Goal: Transaction & Acquisition: Book appointment/travel/reservation

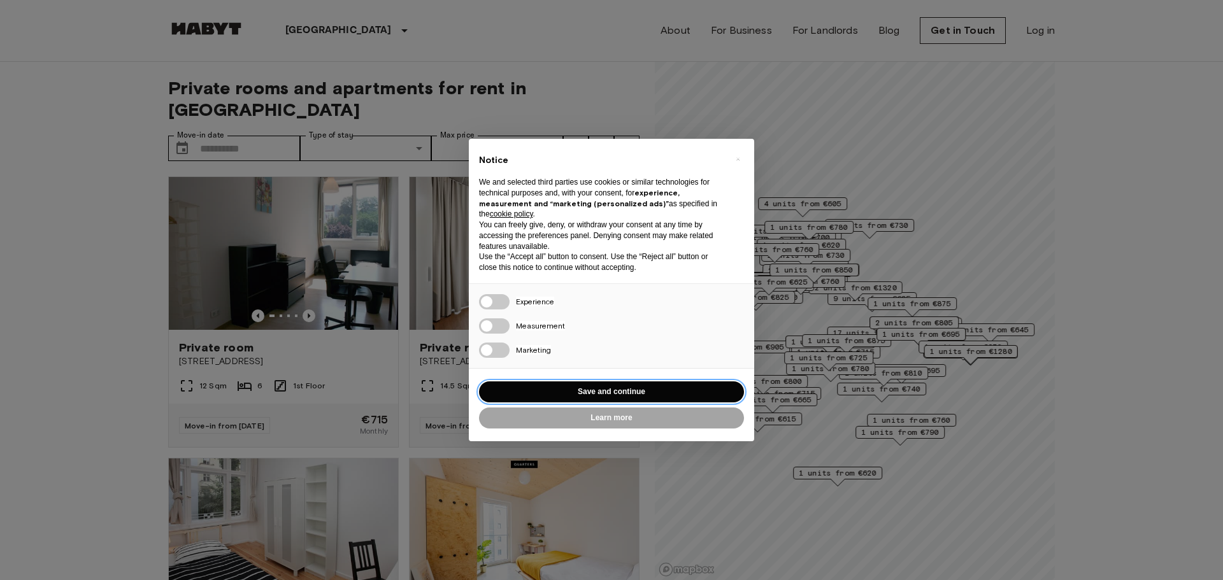
click at [632, 395] on button "Save and continue" at bounding box center [611, 391] width 265 height 21
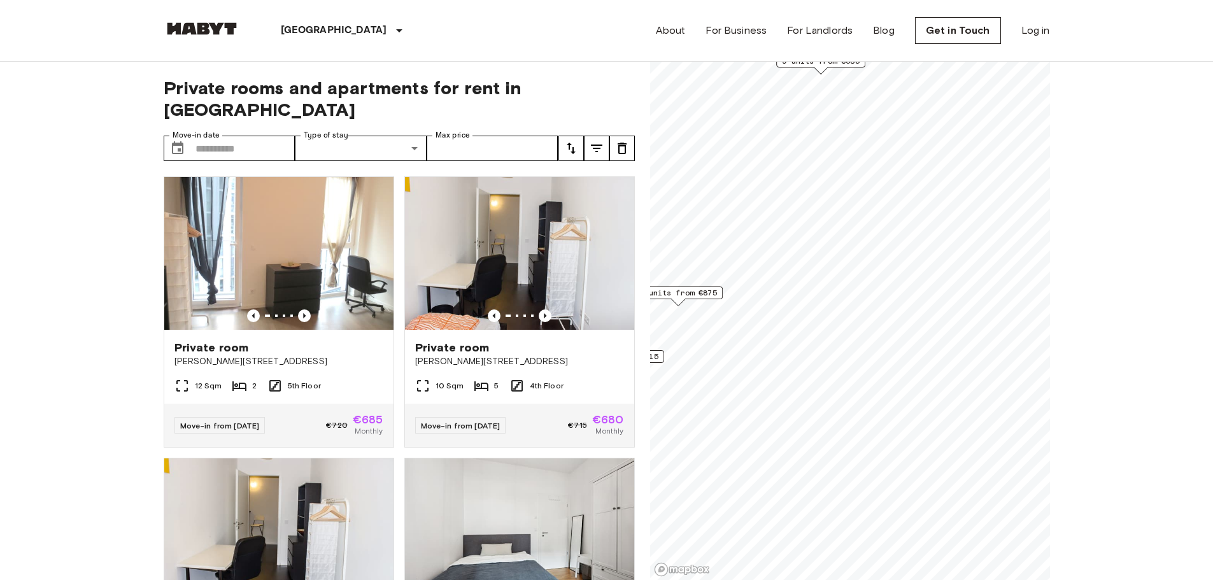
click at [636, 239] on div "Private rooms and apartments for rent in [GEOGRAPHIC_DATA] Move-in date ​ Move-…" at bounding box center [607, 321] width 886 height 519
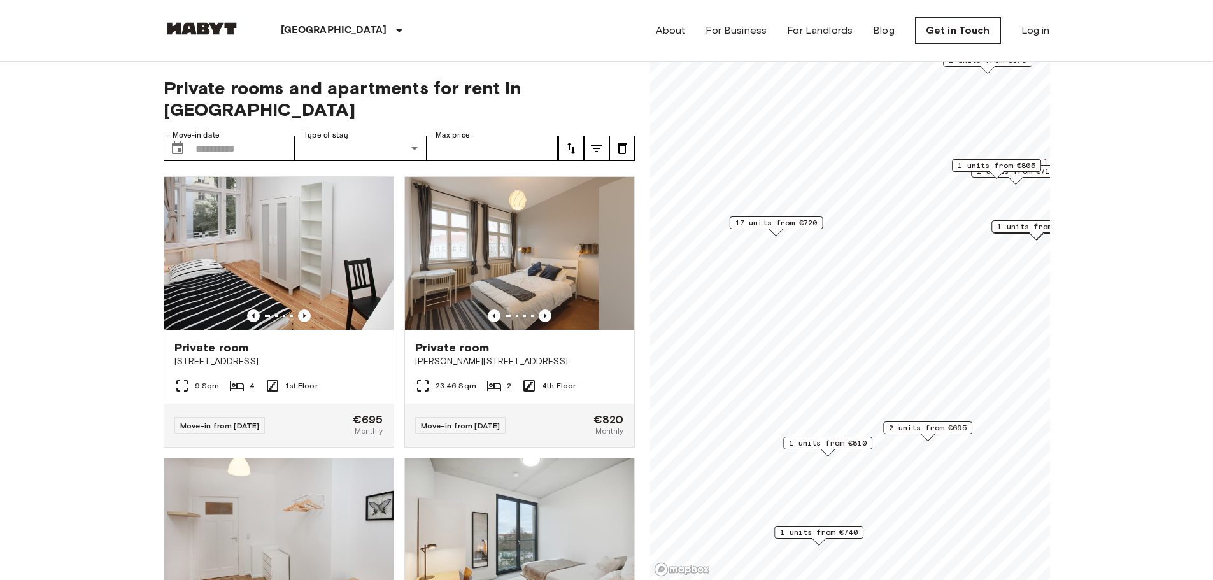
click at [920, 428] on span "2 units from €695" at bounding box center [928, 427] width 78 height 11
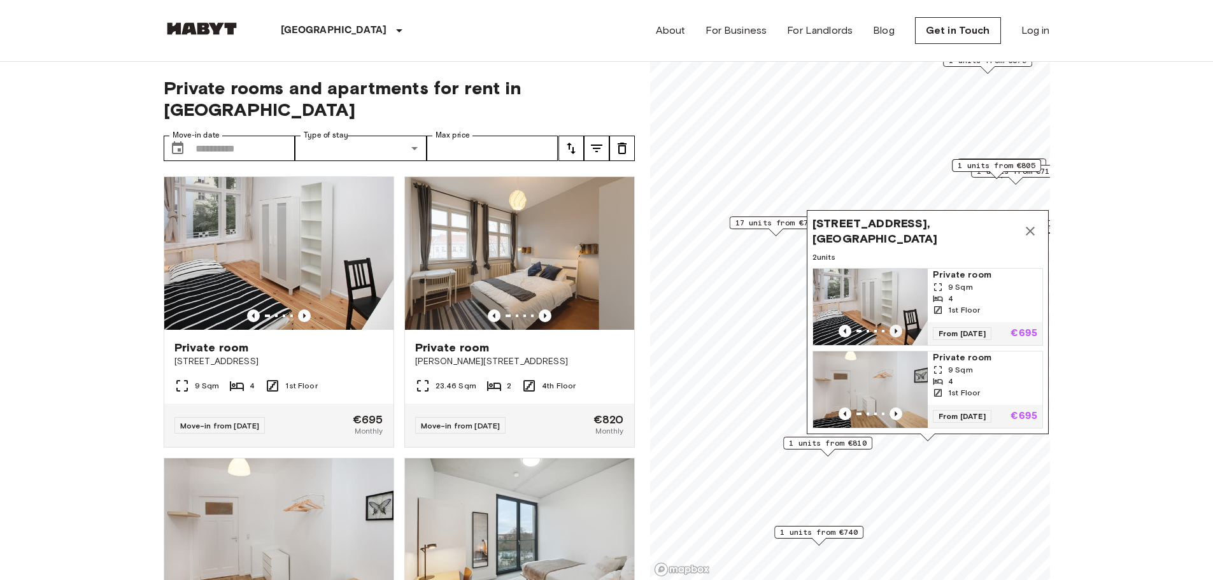
click at [897, 325] on icon "Previous image" at bounding box center [896, 331] width 13 height 13
click at [1030, 224] on icon "Map marker" at bounding box center [1030, 231] width 15 height 15
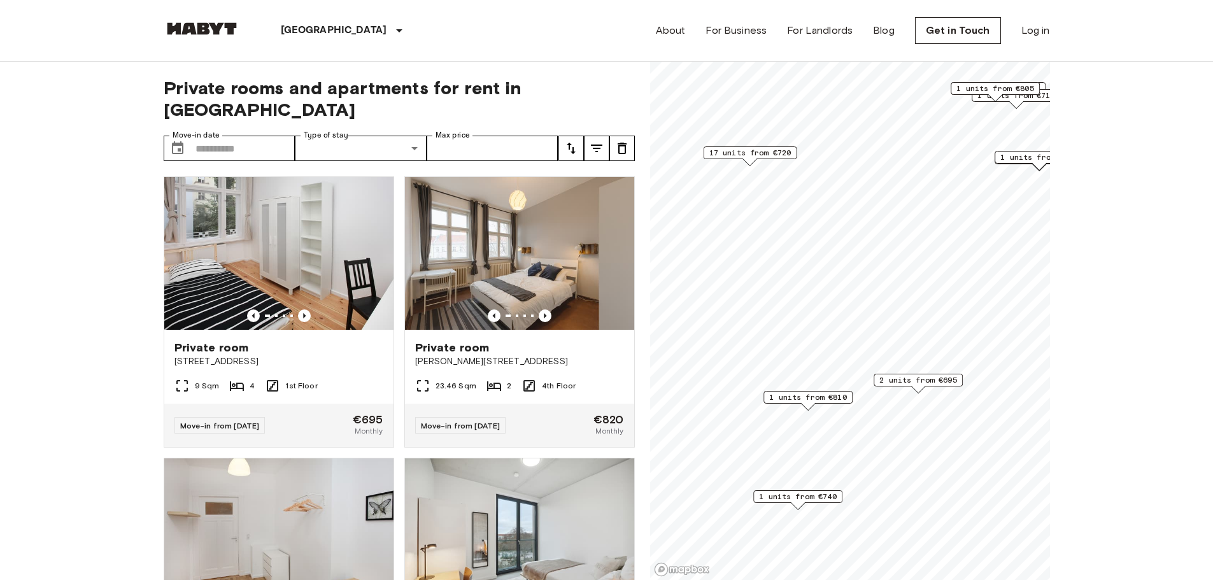
click at [1018, 157] on span "1 units from €695" at bounding box center [1039, 157] width 78 height 11
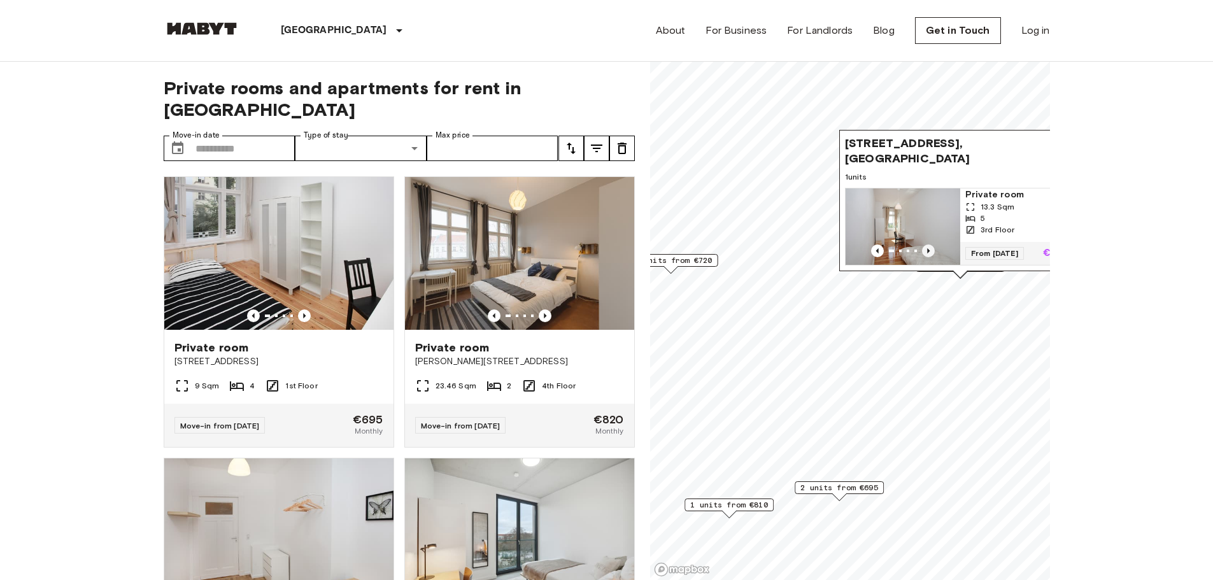
click at [930, 245] on icon "Previous image" at bounding box center [928, 251] width 13 height 13
click at [880, 245] on icon "Previous image" at bounding box center [877, 251] width 13 height 13
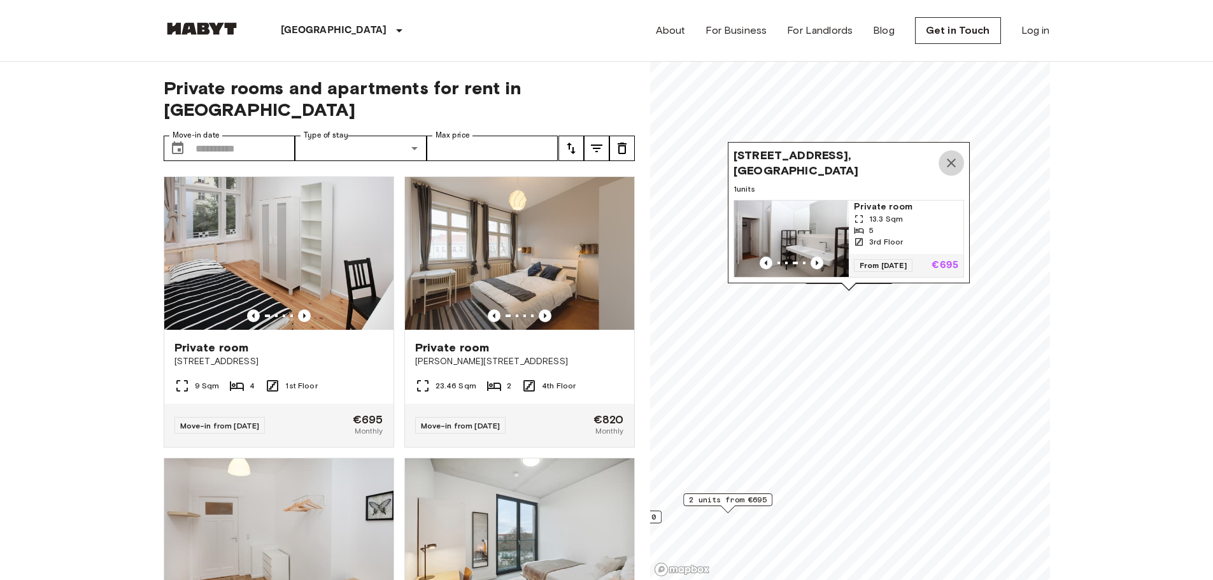
click at [946, 155] on icon "Map marker" at bounding box center [951, 162] width 15 height 15
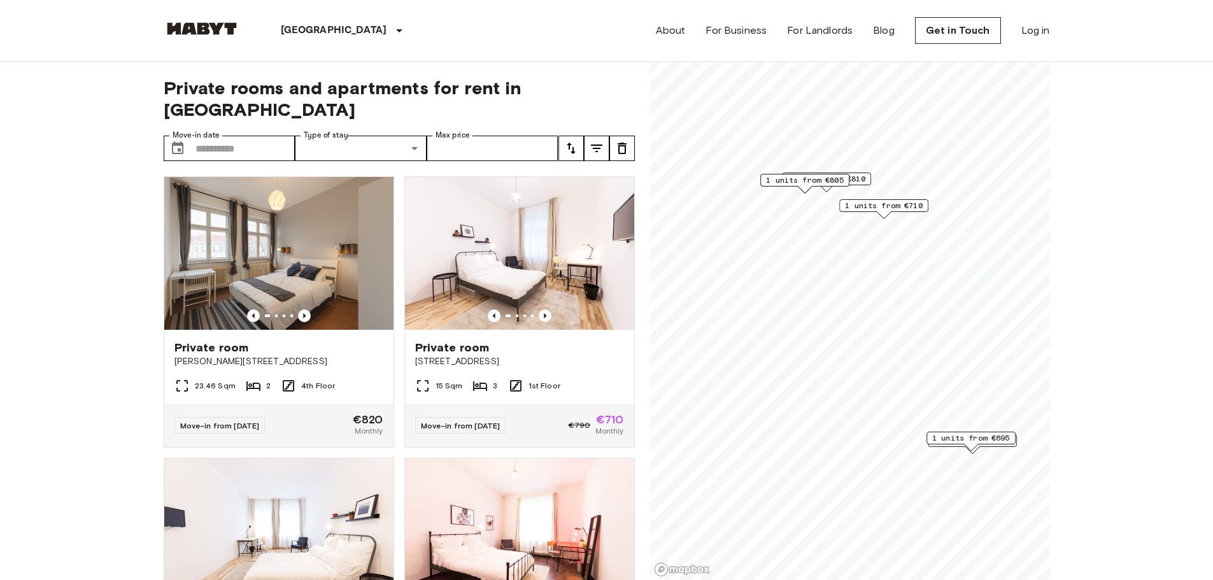
click at [864, 204] on span "1 units from €710" at bounding box center [884, 205] width 78 height 11
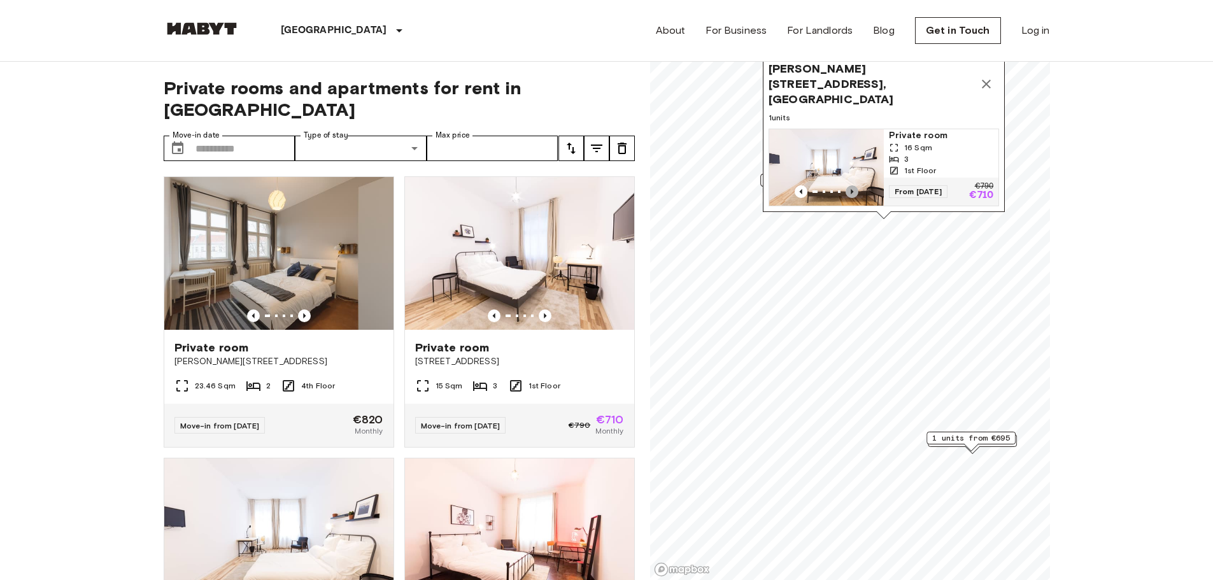
click at [851, 185] on icon "Previous image" at bounding box center [852, 191] width 13 height 13
click at [983, 76] on icon "Map marker" at bounding box center [986, 83] width 15 height 15
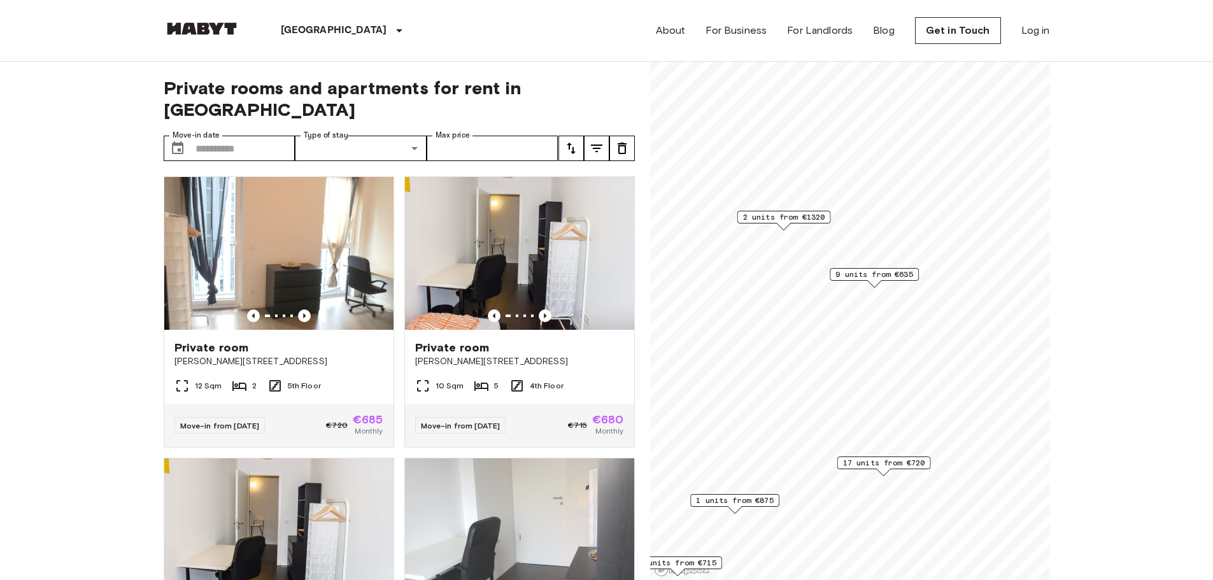
click at [875, 279] on span "9 units from €635" at bounding box center [875, 274] width 78 height 11
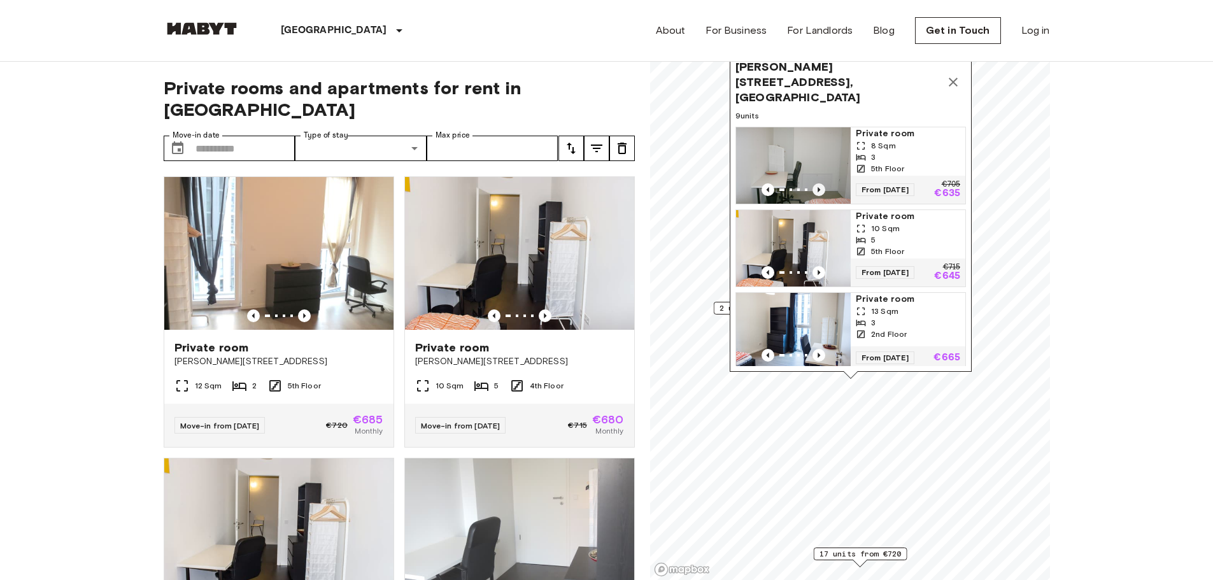
click at [818, 183] on icon "Previous image" at bounding box center [819, 189] width 13 height 13
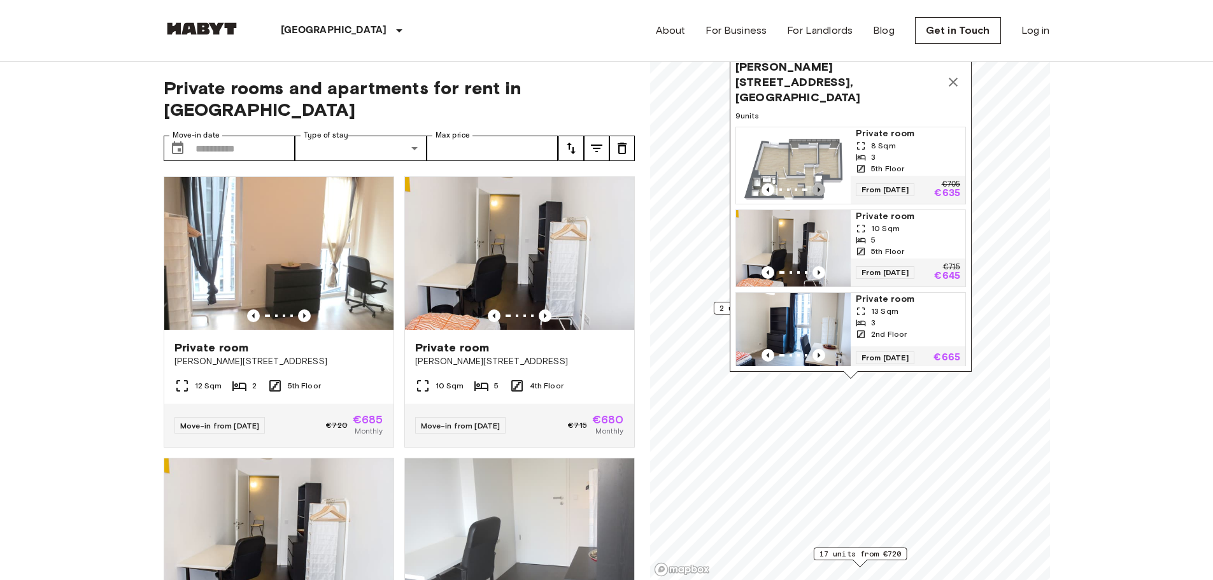
click at [818, 187] on icon "Previous image" at bounding box center [819, 189] width 3 height 5
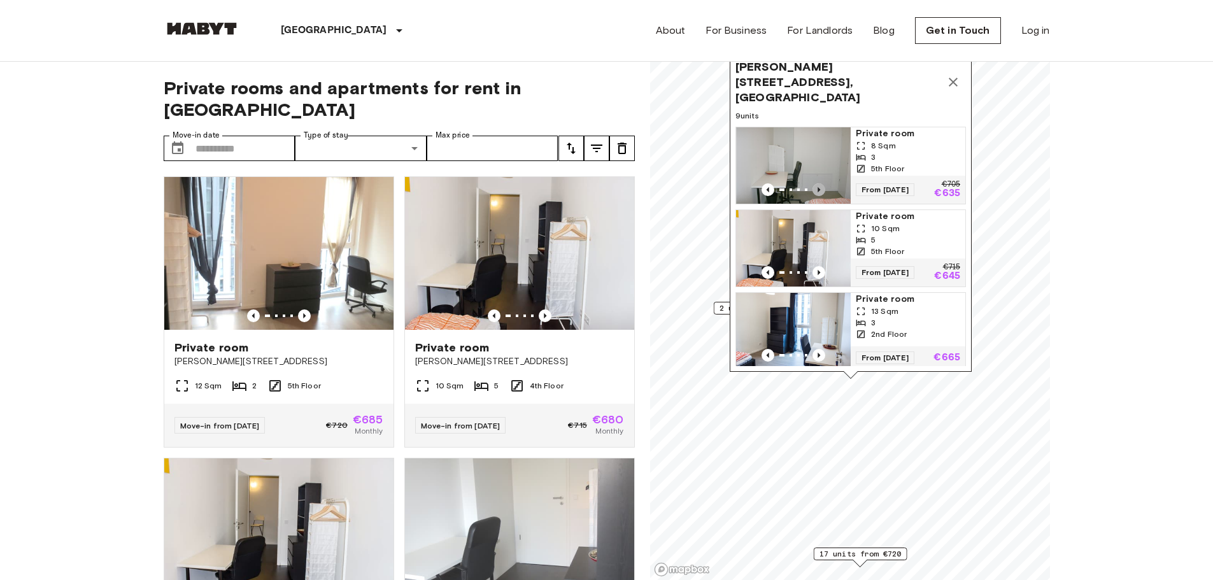
click at [815, 183] on icon "Previous image" at bounding box center [819, 189] width 13 height 13
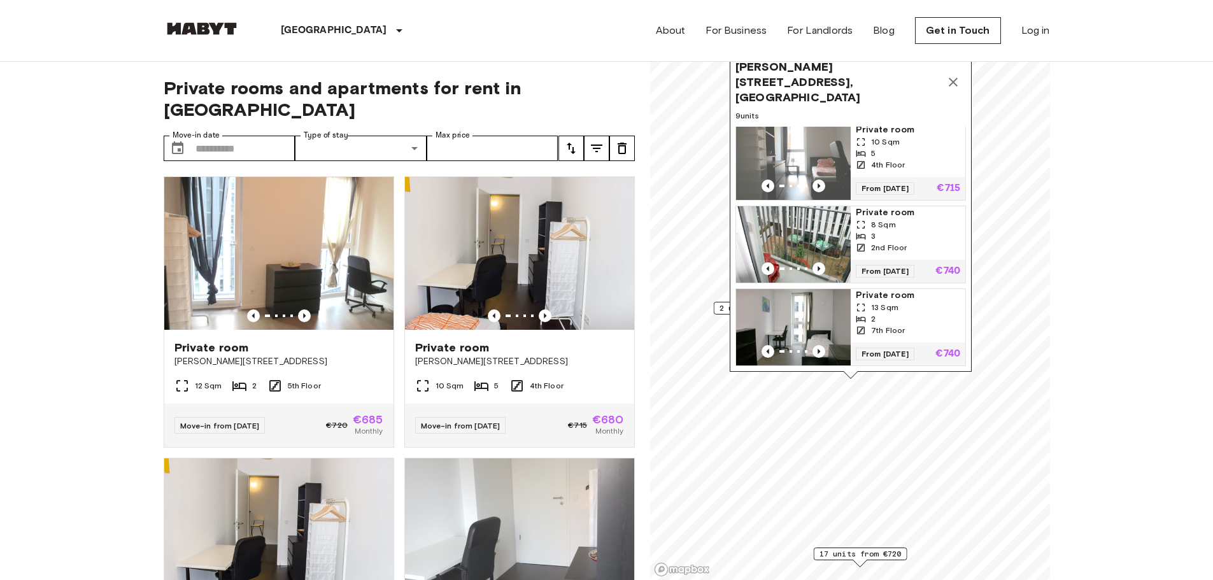
scroll to position [520, 0]
click at [948, 75] on icon "Map marker" at bounding box center [953, 82] width 15 height 15
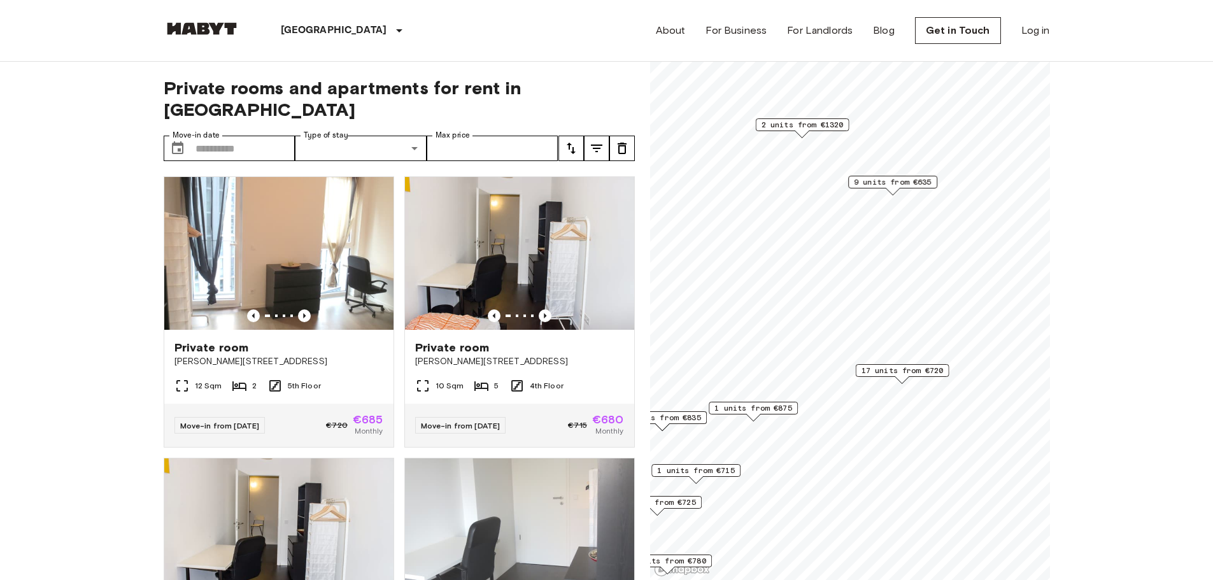
click at [819, 124] on span "2 units from €1320" at bounding box center [802, 124] width 82 height 11
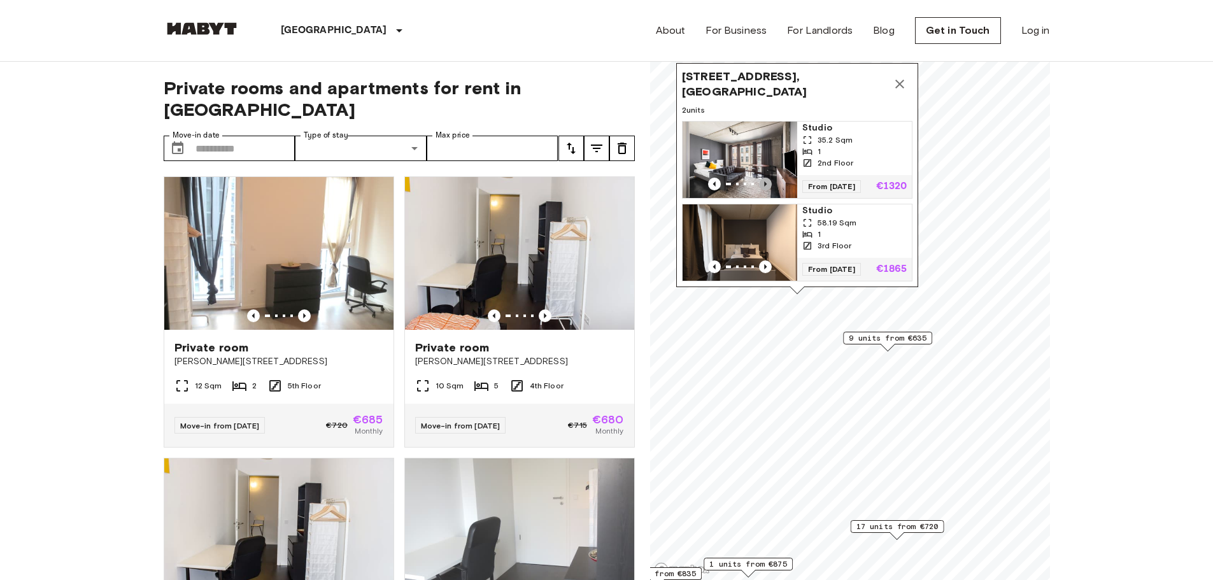
click at [767, 178] on icon "Previous image" at bounding box center [765, 184] width 13 height 13
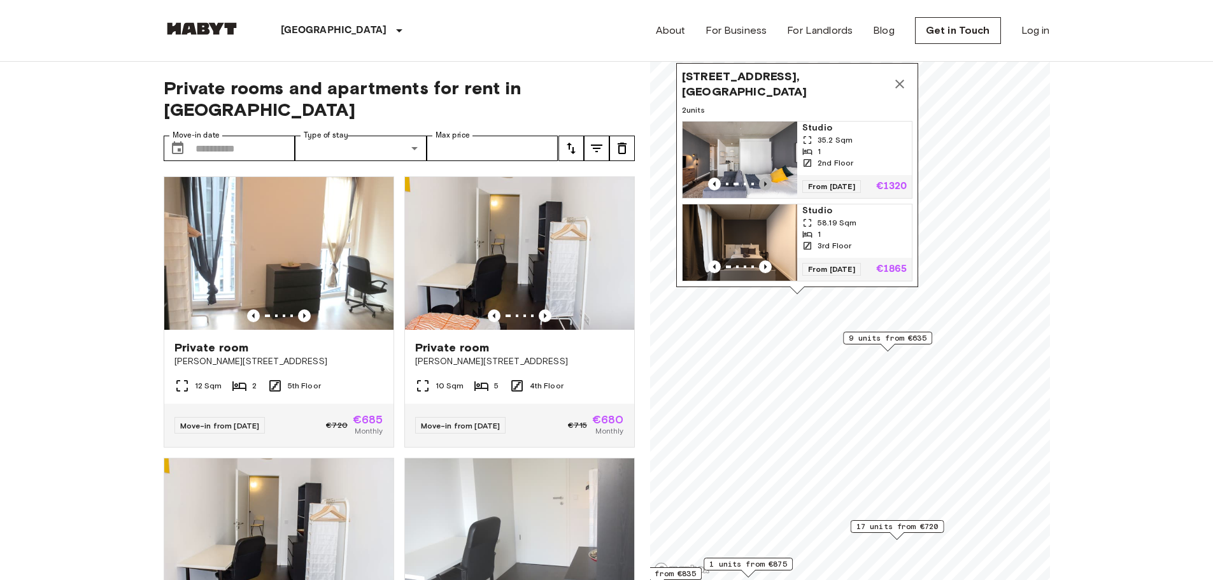
click at [767, 178] on icon "Previous image" at bounding box center [765, 184] width 13 height 13
click at [900, 80] on icon "Map marker" at bounding box center [899, 84] width 9 height 9
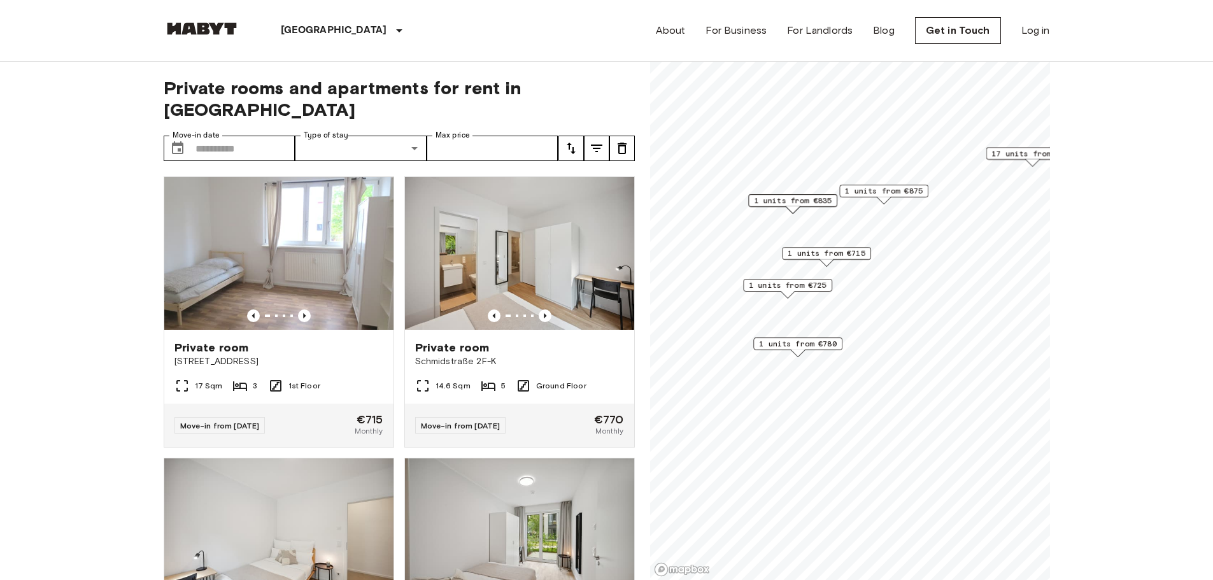
click at [838, 253] on span "1 units from €715" at bounding box center [827, 253] width 78 height 11
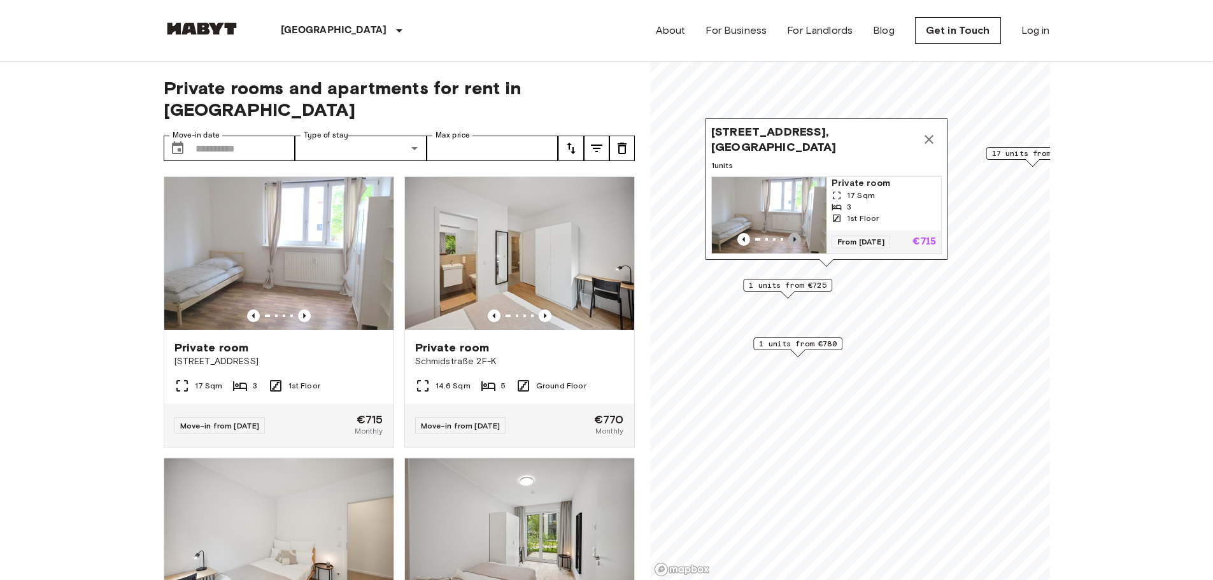
click at [793, 233] on icon "Previous image" at bounding box center [794, 239] width 13 height 13
click at [797, 233] on icon "Previous image" at bounding box center [794, 239] width 13 height 13
click at [934, 132] on icon "Map marker" at bounding box center [928, 139] width 15 height 15
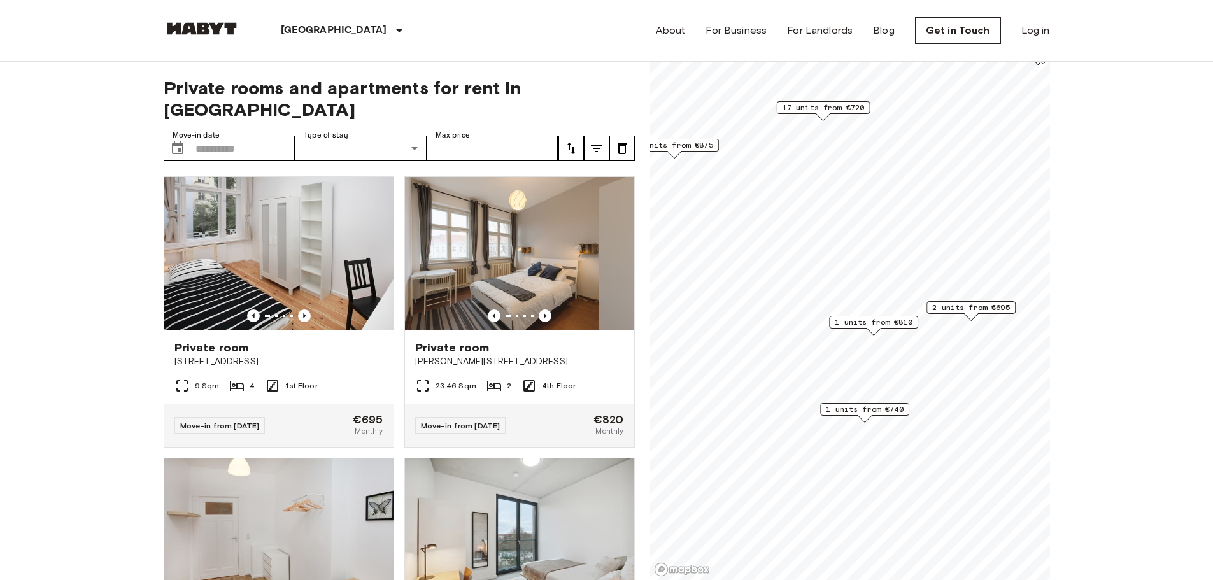
click at [869, 322] on span "1 units from €810" at bounding box center [874, 322] width 78 height 11
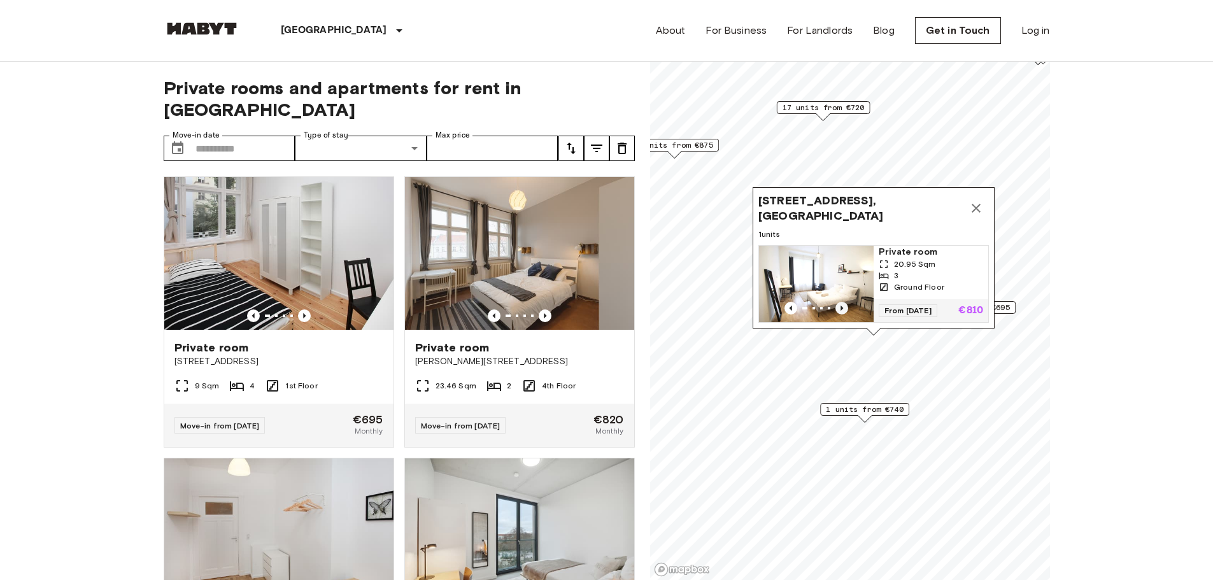
click at [844, 302] on icon "Previous image" at bounding box center [842, 308] width 13 height 13
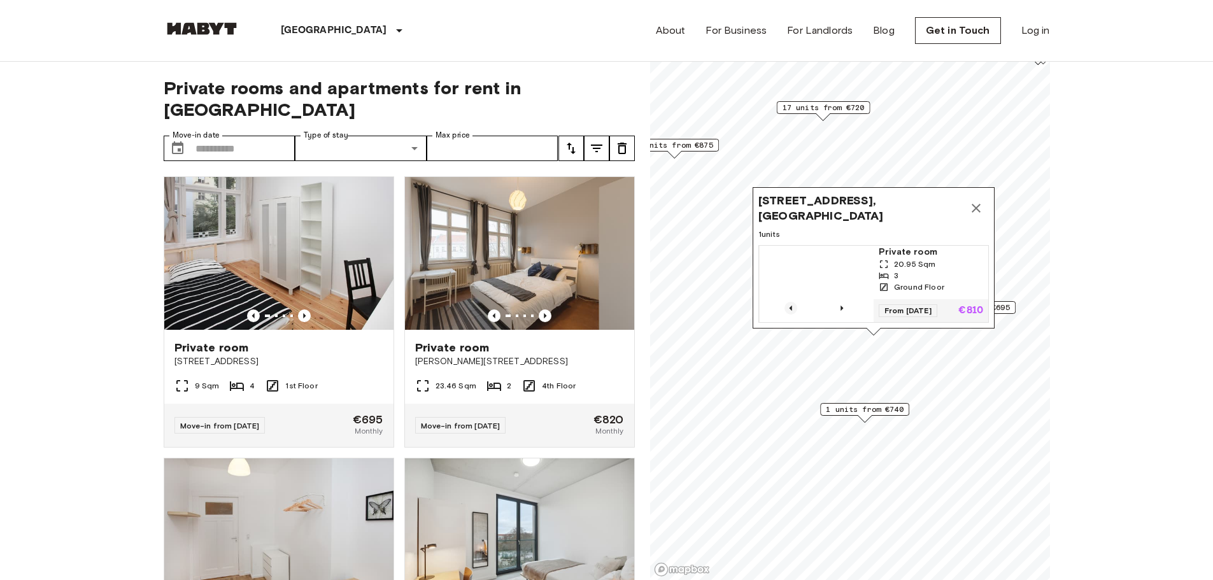
click at [793, 302] on icon "Previous image" at bounding box center [791, 308] width 13 height 13
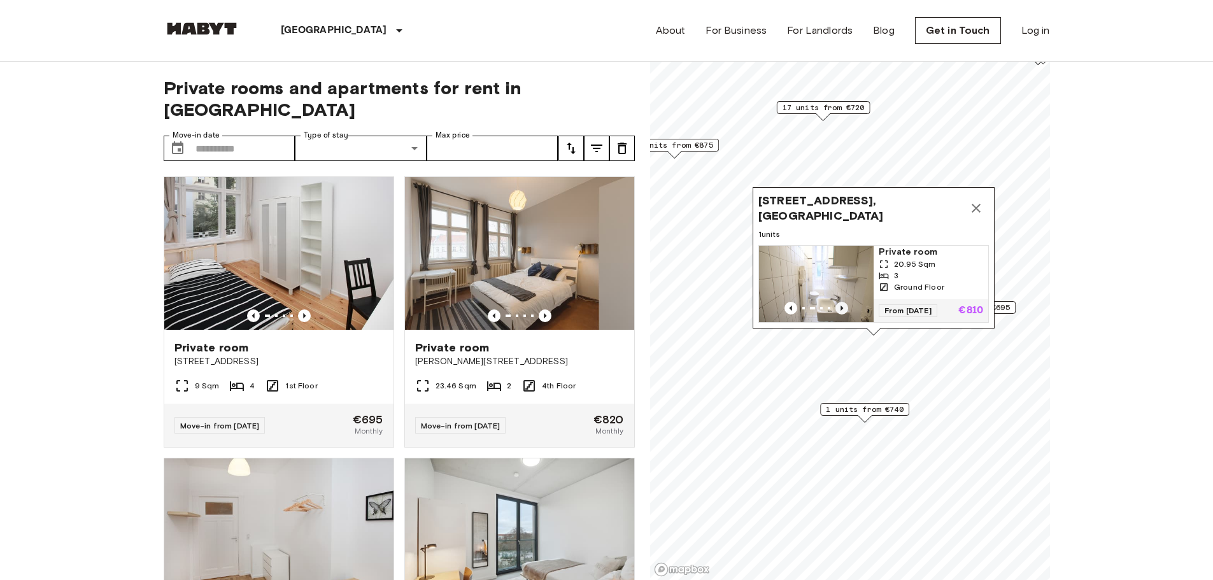
click at [844, 302] on icon "Previous image" at bounding box center [842, 308] width 13 height 13
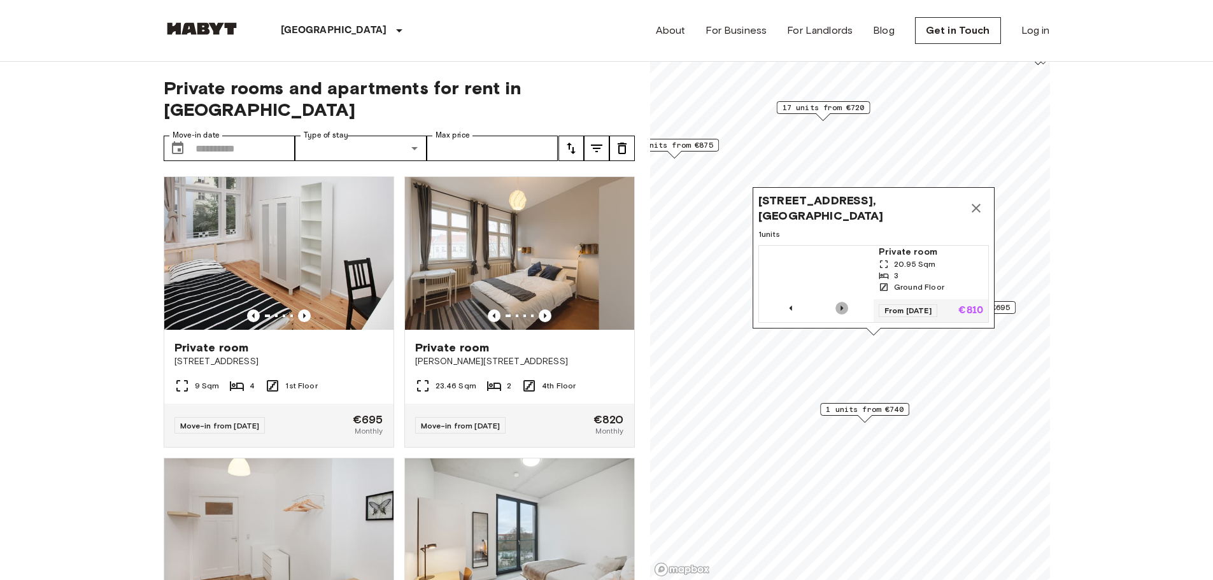
click at [844, 302] on icon "Previous image" at bounding box center [842, 308] width 13 height 13
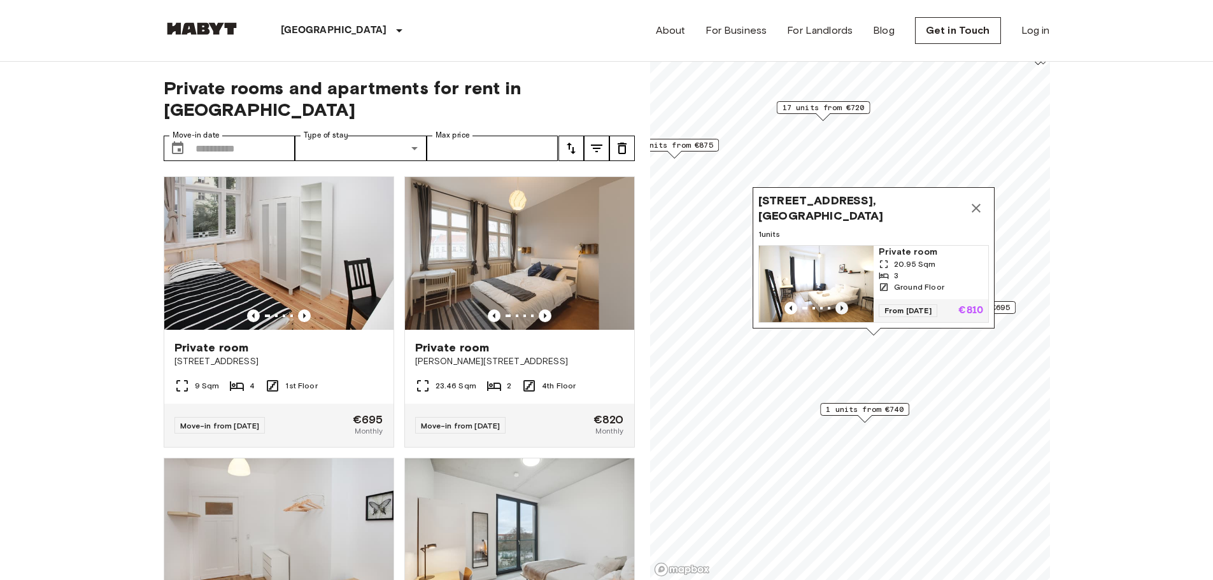
click at [844, 302] on icon "Previous image" at bounding box center [842, 308] width 13 height 13
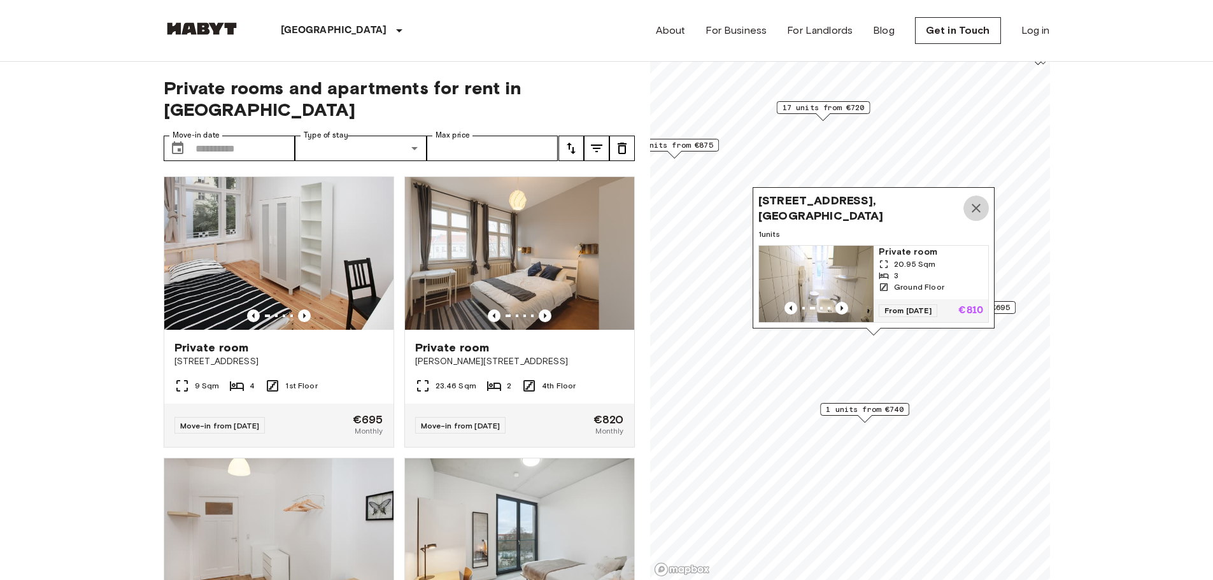
click at [979, 204] on icon "Map marker" at bounding box center [976, 208] width 9 height 9
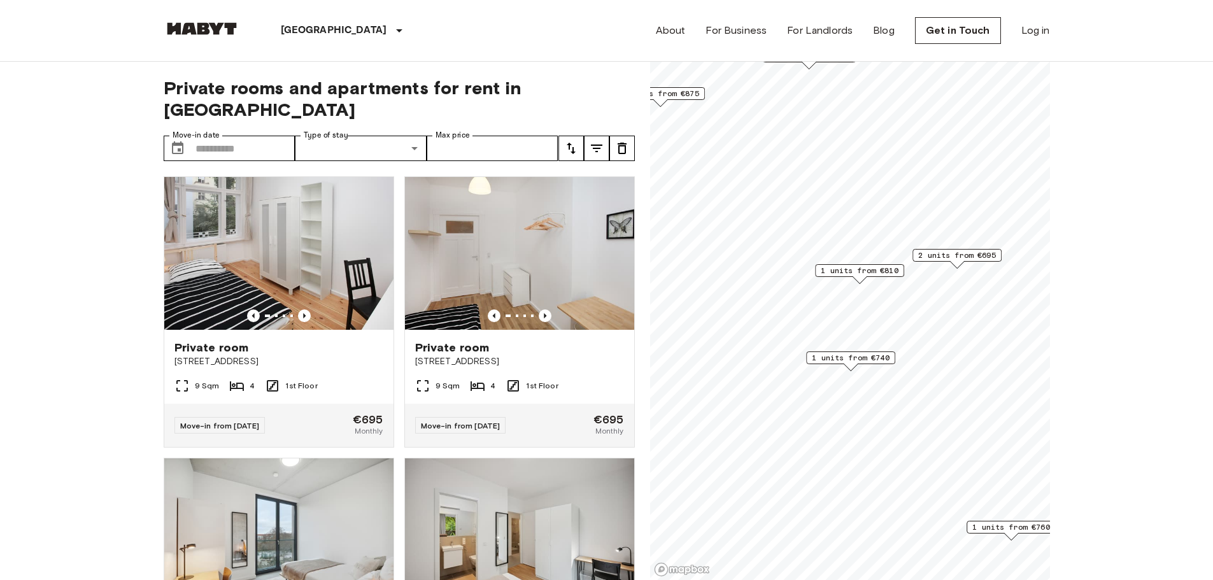
click at [857, 357] on span "1 units from €740" at bounding box center [851, 357] width 78 height 11
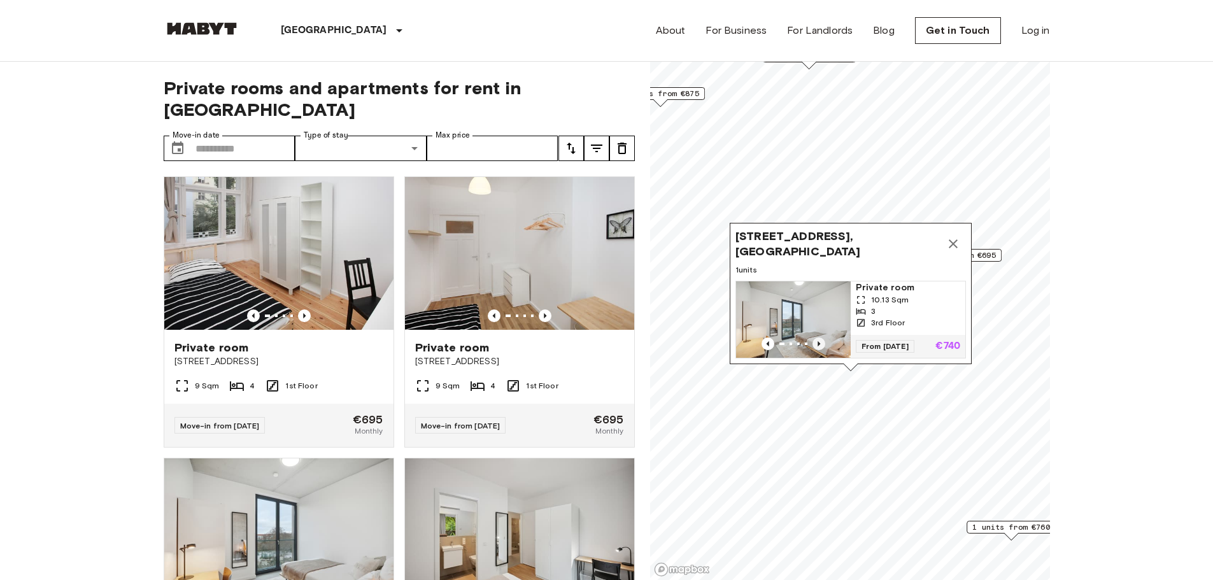
click at [820, 338] on icon "Previous image" at bounding box center [819, 344] width 13 height 13
click at [818, 338] on icon "Previous image" at bounding box center [819, 344] width 13 height 13
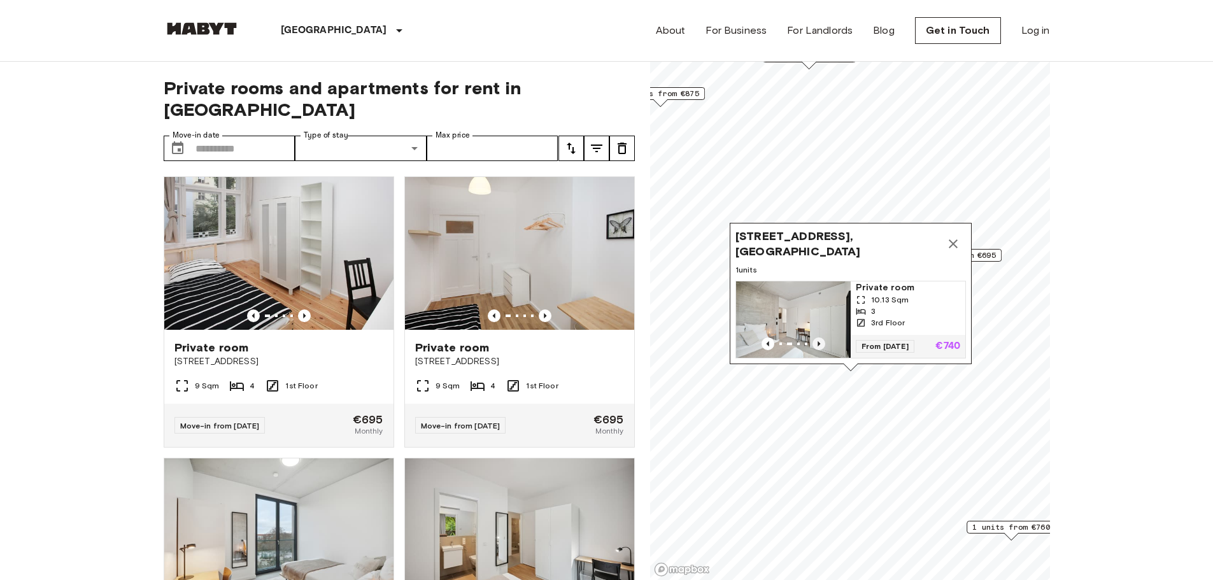
click at [818, 338] on icon "Previous image" at bounding box center [819, 344] width 13 height 13
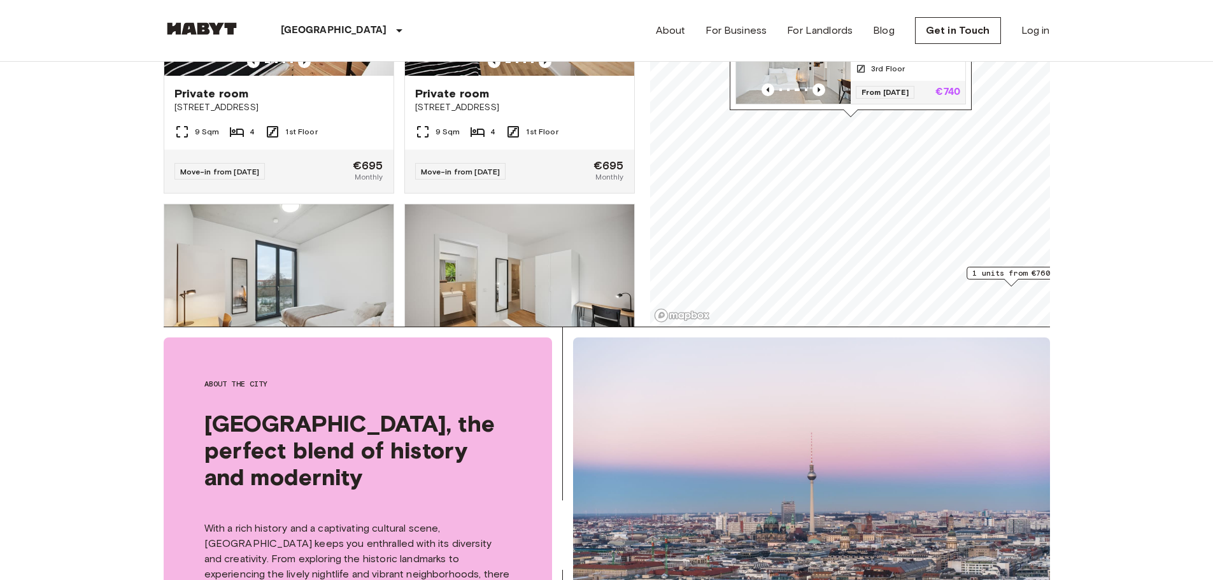
scroll to position [127, 0]
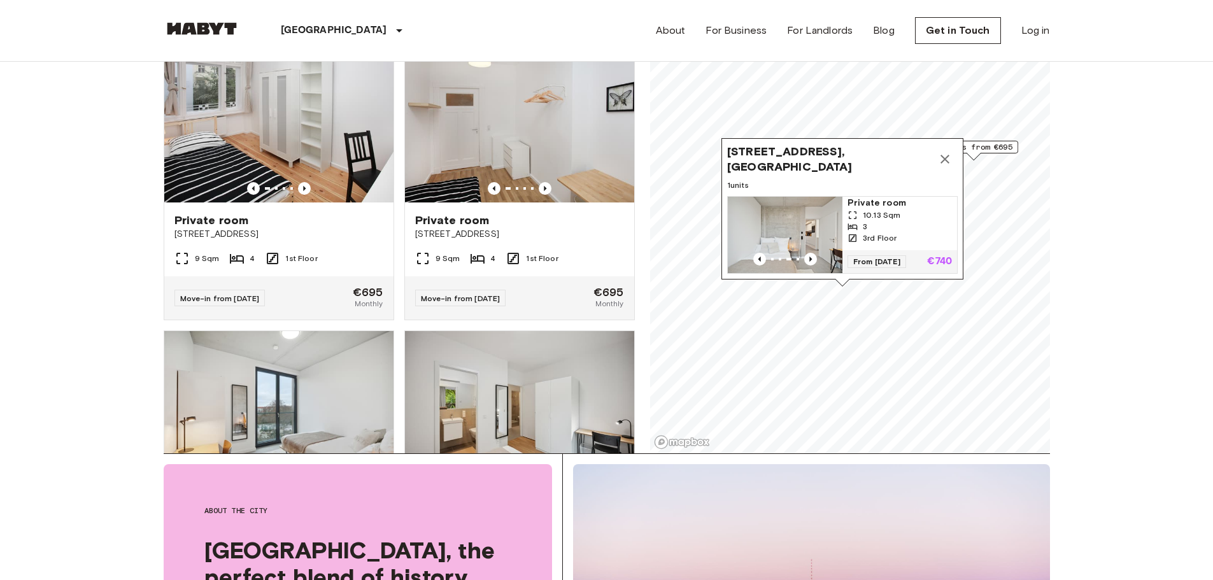
click at [820, 160] on div "[STREET_ADDRESS], [GEOGRAPHIC_DATA] 1 units Private room 10.13 Sqm 3 3rd Floor …" at bounding box center [843, 208] width 242 height 141
click at [803, 144] on span "[STREET_ADDRESS], [GEOGRAPHIC_DATA]" at bounding box center [829, 159] width 205 height 31
click at [885, 255] on span "From [DATE]" at bounding box center [877, 261] width 59 height 13
click at [944, 155] on icon "Map marker" at bounding box center [945, 159] width 9 height 9
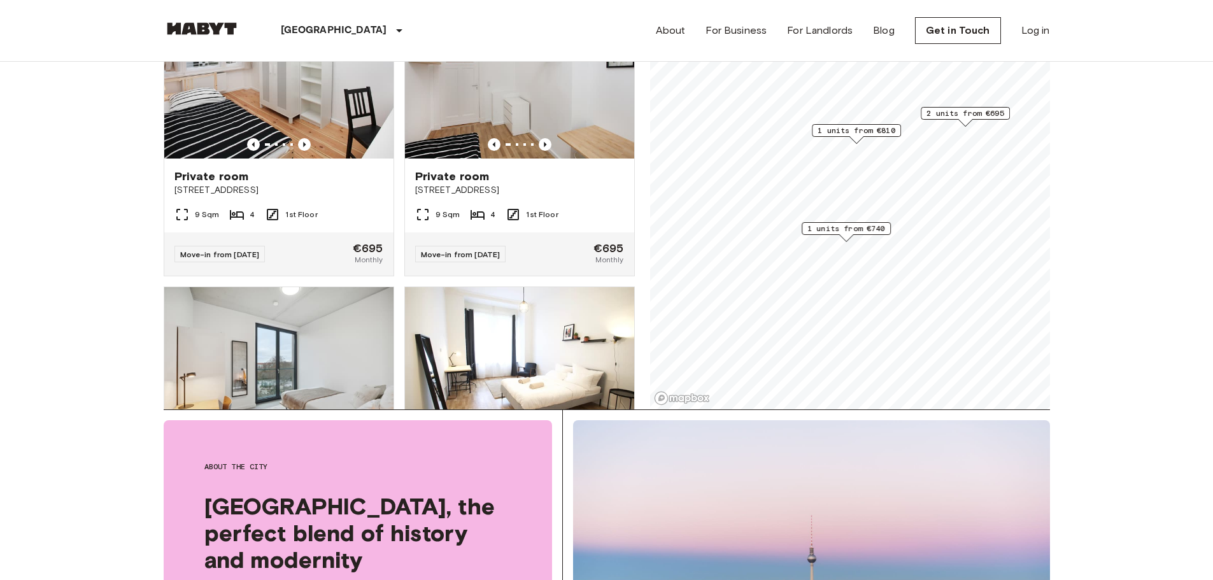
scroll to position [191, 0]
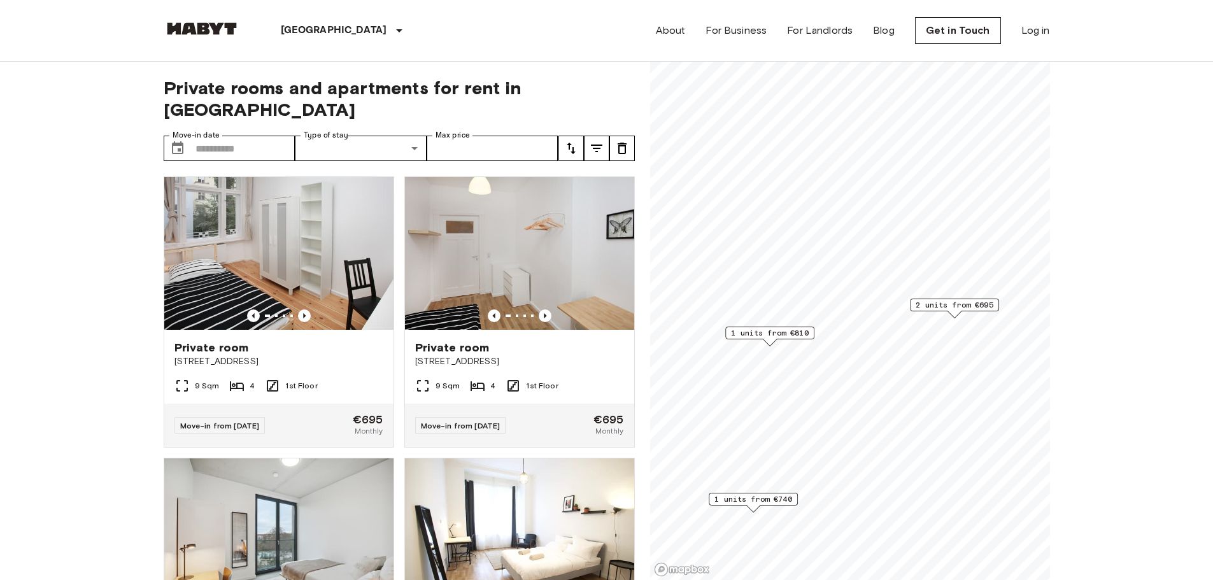
click at [943, 302] on span "2 units from €695" at bounding box center [955, 304] width 78 height 11
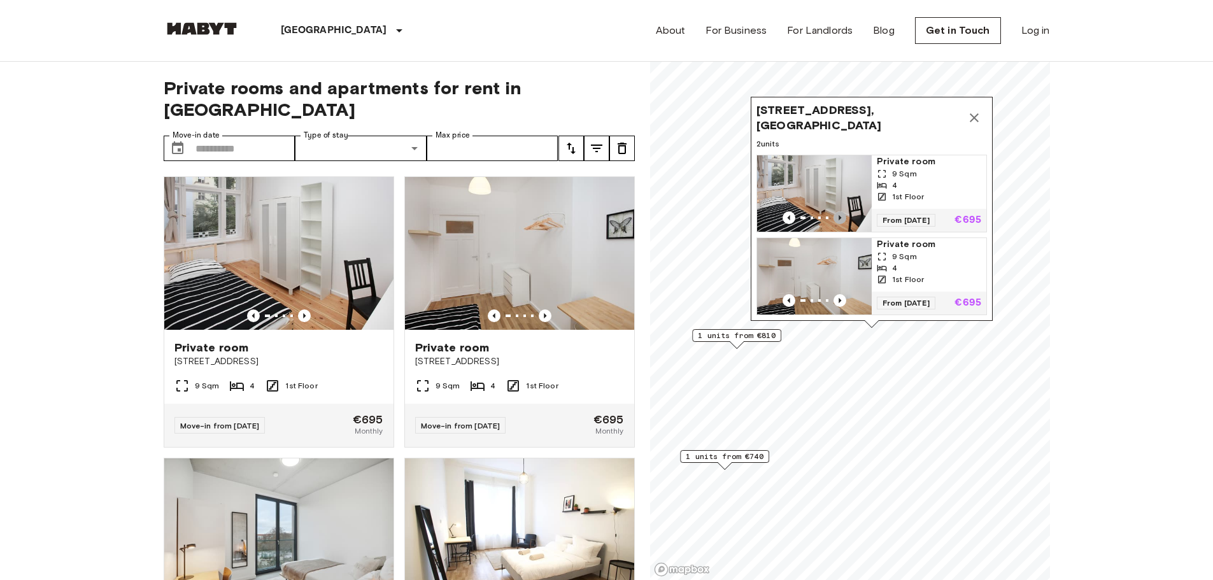
click at [840, 211] on icon "Previous image" at bounding box center [840, 217] width 13 height 13
click at [842, 294] on icon "Previous image" at bounding box center [840, 300] width 13 height 13
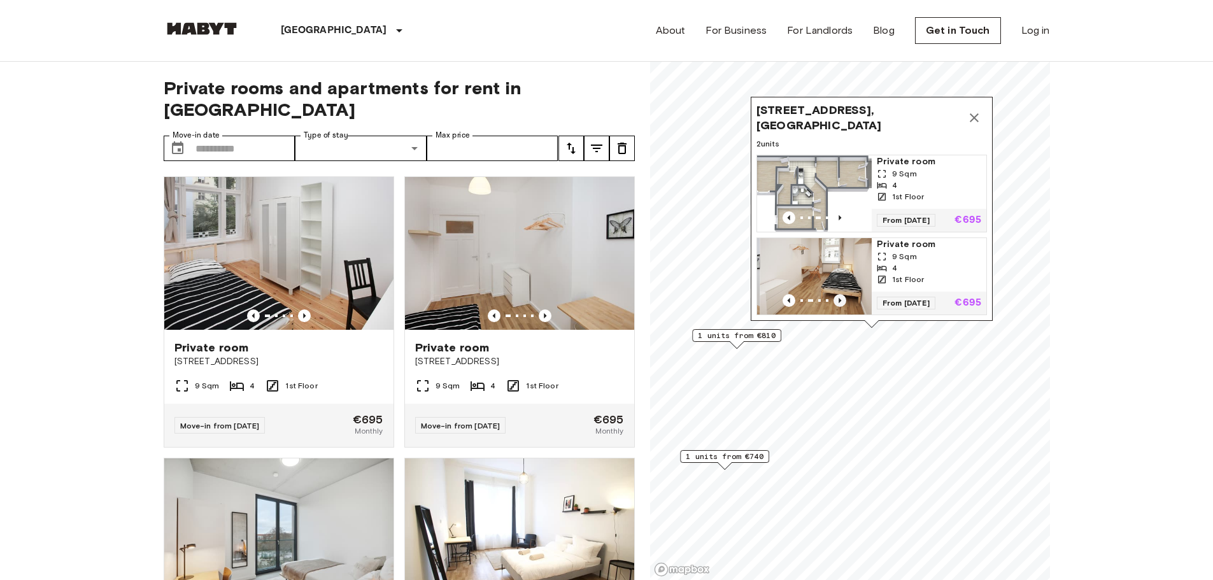
click at [842, 294] on icon "Previous image" at bounding box center [840, 300] width 13 height 13
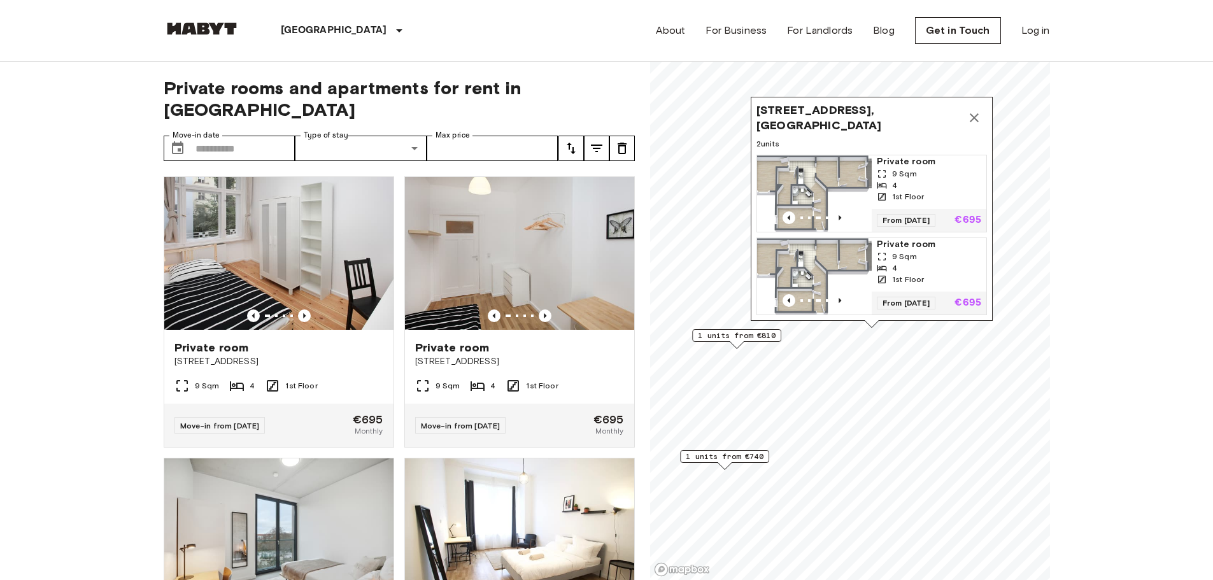
click at [971, 110] on icon "Map marker" at bounding box center [974, 117] width 15 height 15
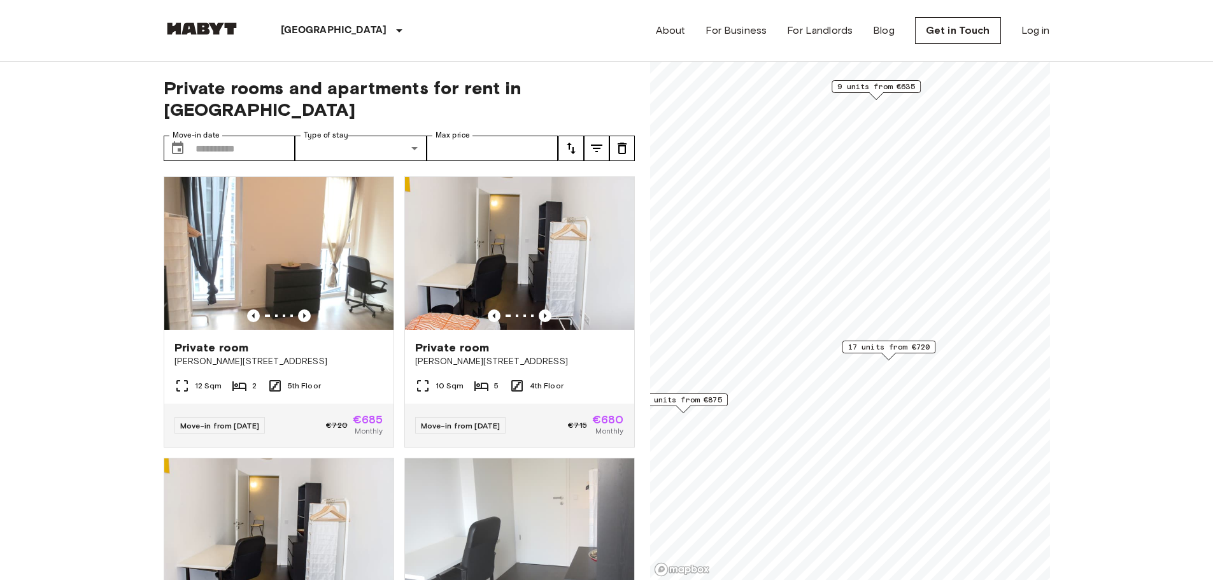
click at [864, 346] on span "17 units from €720" at bounding box center [889, 346] width 82 height 11
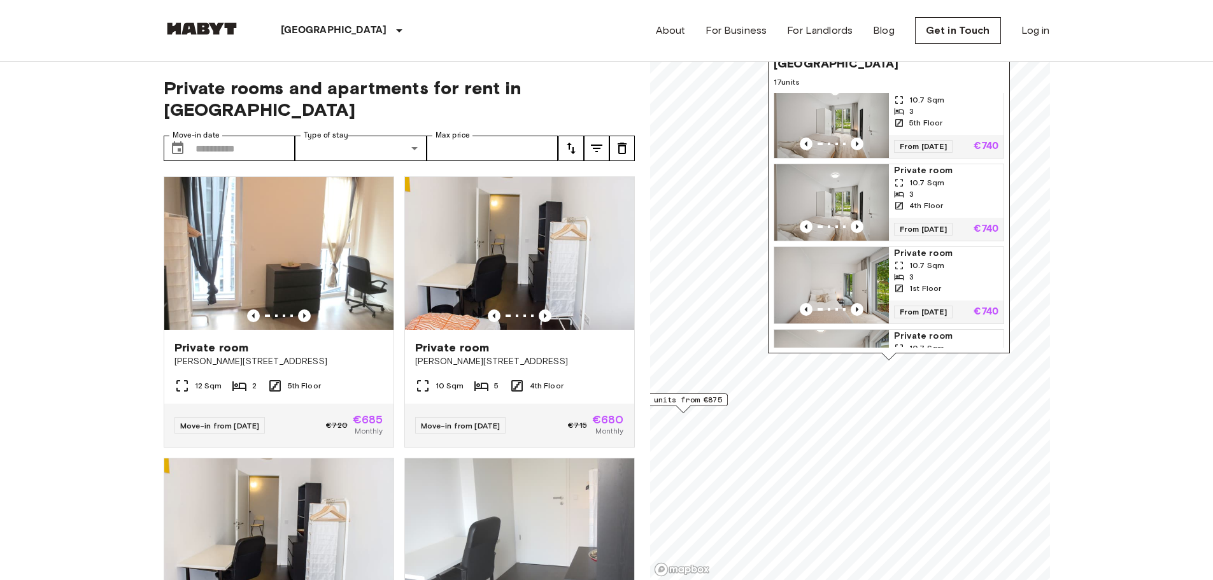
scroll to position [509, 0]
click at [858, 150] on icon "Previous image" at bounding box center [857, 143] width 13 height 13
click at [859, 150] on icon "Previous image" at bounding box center [857, 143] width 13 height 13
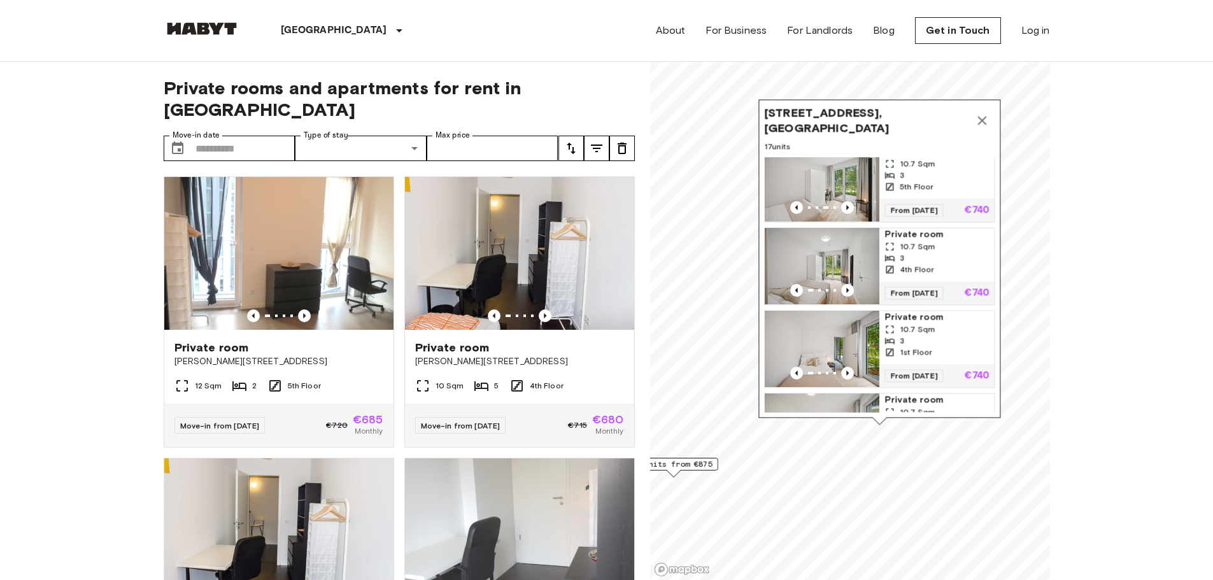
drag, startPoint x: 972, startPoint y: 69, endPoint x: 967, endPoint y: 131, distance: 62.6
click at [966, 132] on span "[STREET_ADDRESS], [GEOGRAPHIC_DATA]" at bounding box center [866, 120] width 205 height 31
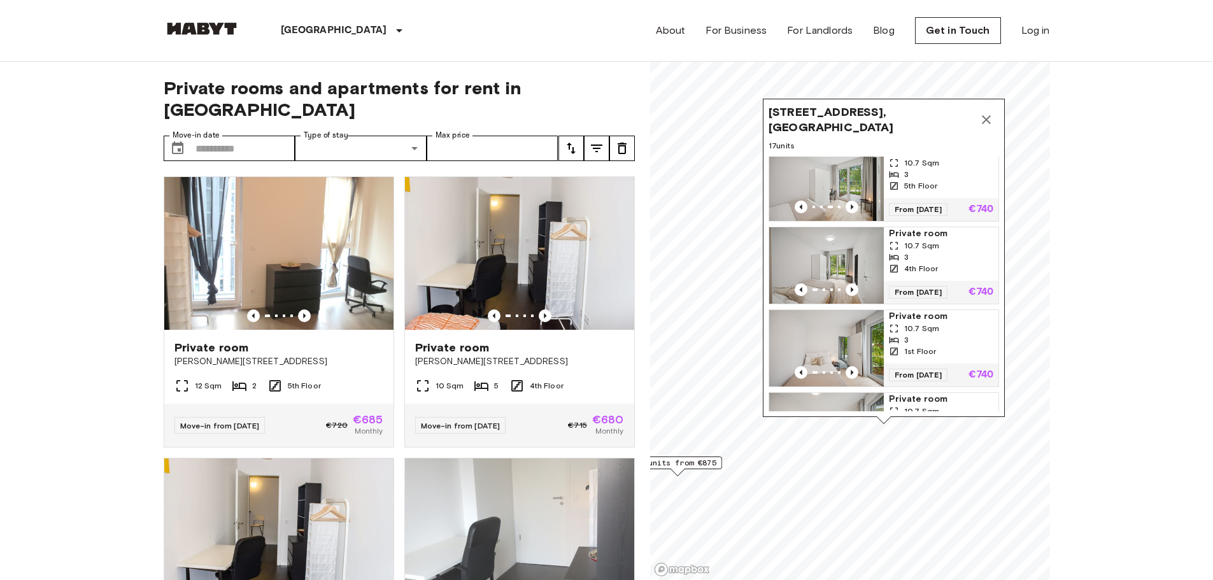
click at [990, 110] on button "Map marker" at bounding box center [986, 119] width 25 height 25
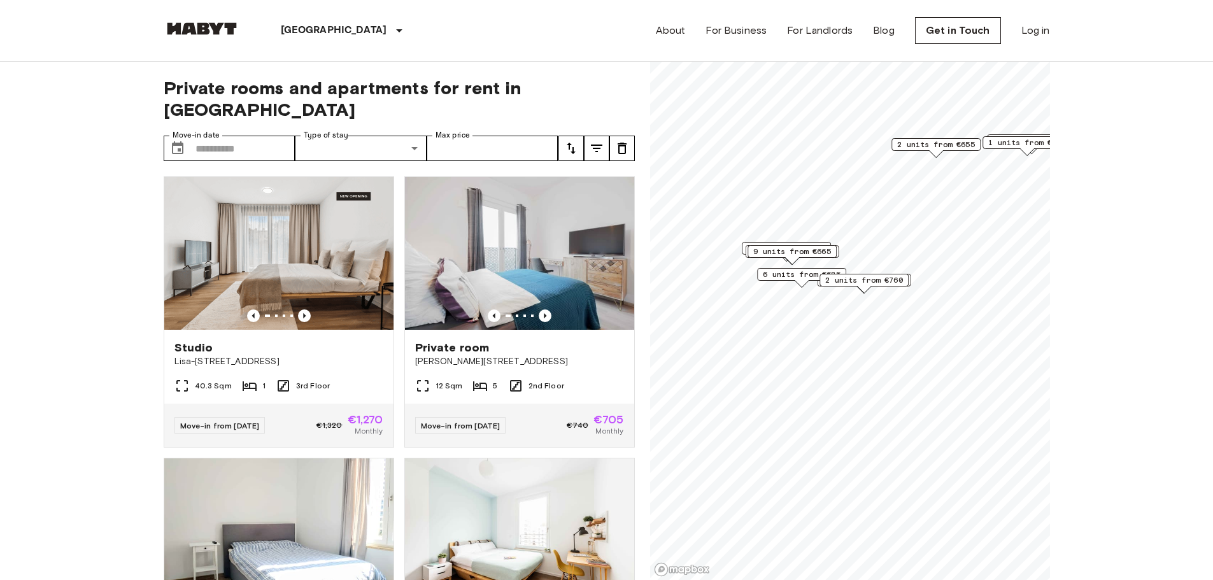
click at [859, 279] on span "2 units from €760" at bounding box center [864, 279] width 78 height 11
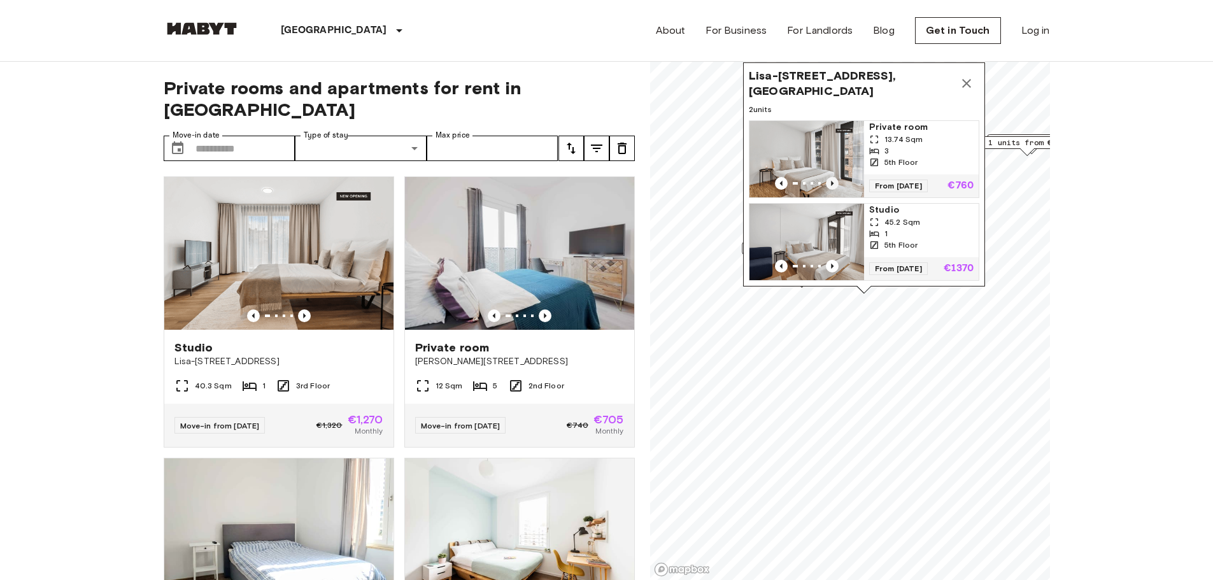
click at [834, 177] on icon "Previous image" at bounding box center [832, 183] width 13 height 13
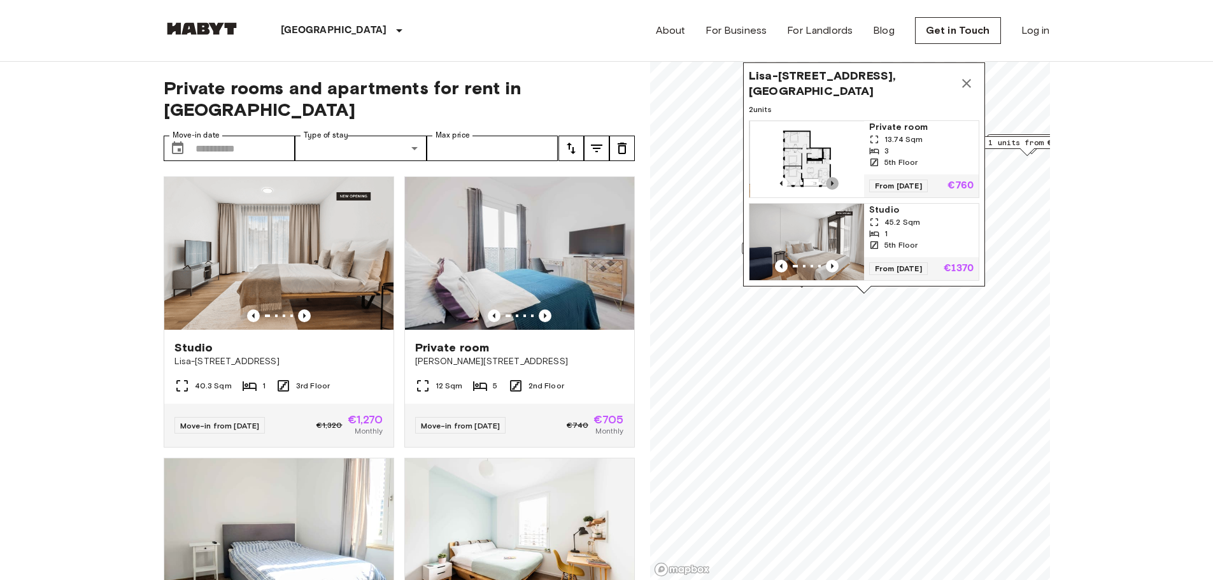
click at [834, 177] on icon "Previous image" at bounding box center [832, 183] width 13 height 13
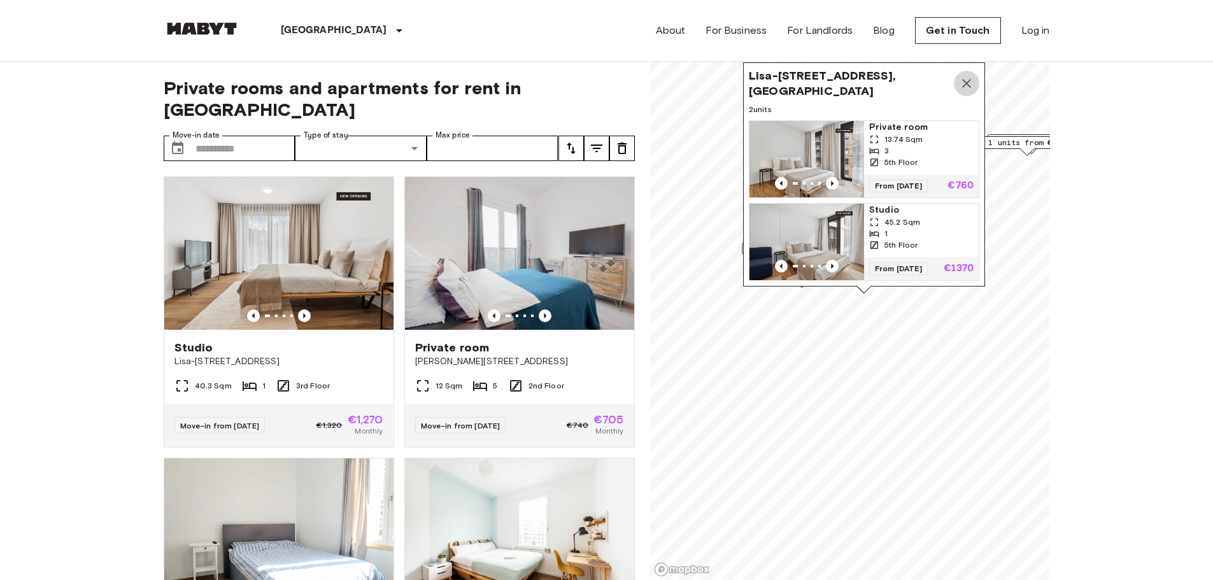
click at [965, 79] on icon "Map marker" at bounding box center [966, 83] width 9 height 9
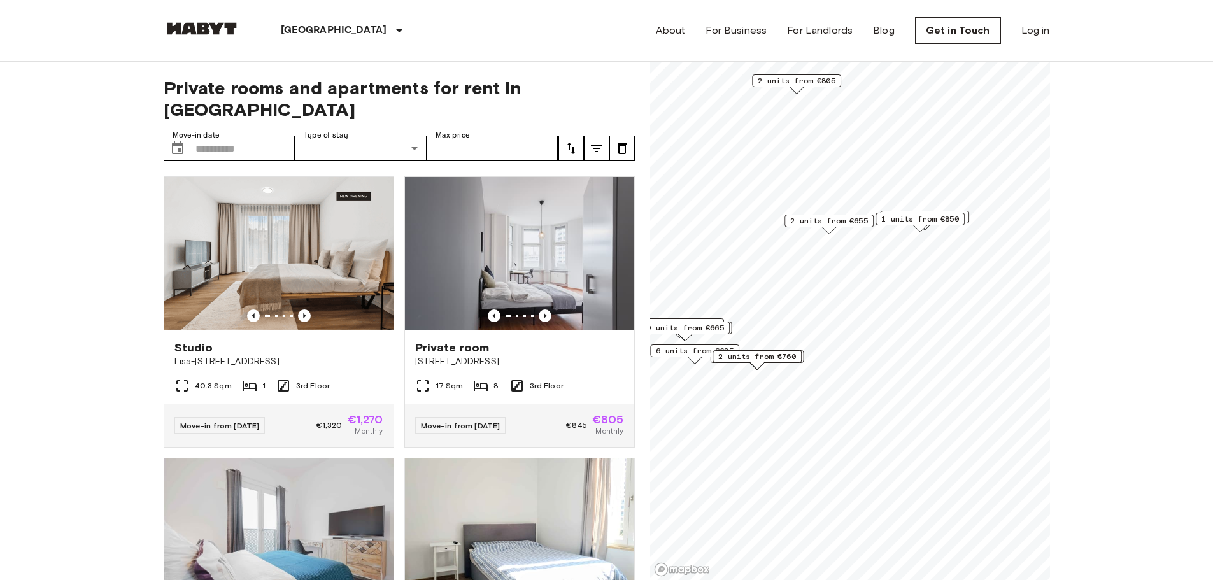
click at [830, 222] on span "2 units from €655" at bounding box center [829, 220] width 78 height 11
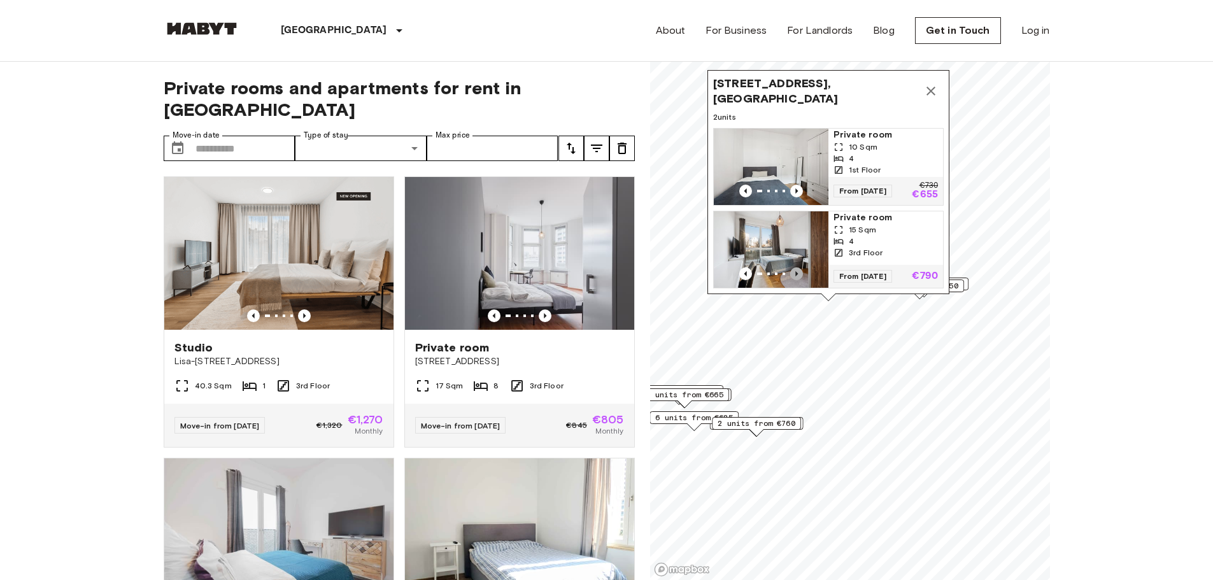
click at [797, 267] on icon "Previous image" at bounding box center [796, 273] width 13 height 13
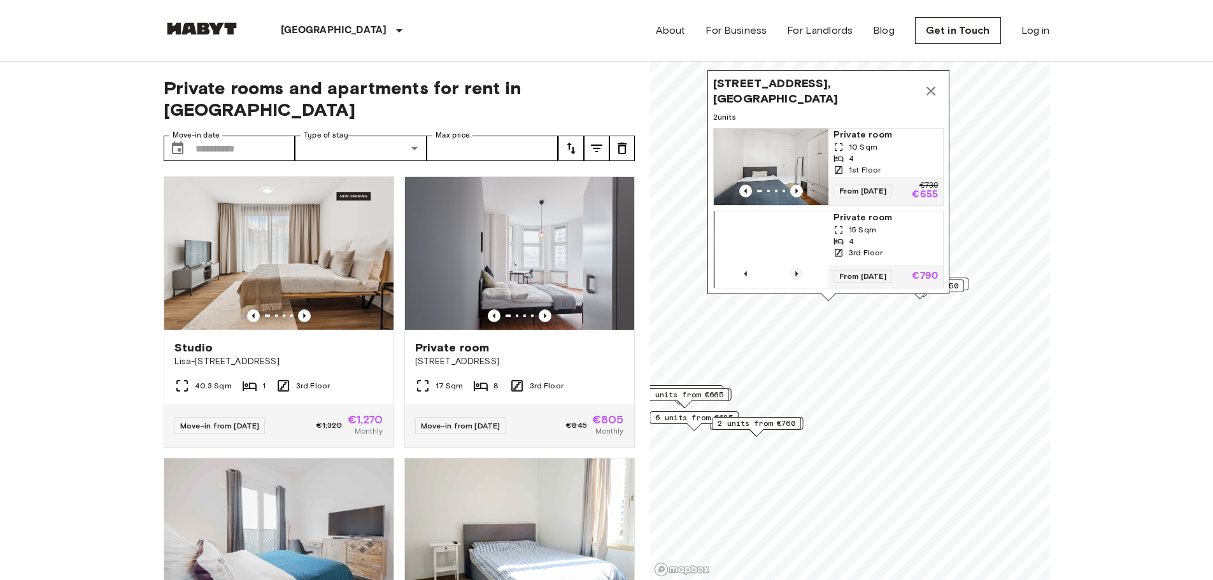
click at [797, 267] on icon "Previous image" at bounding box center [796, 273] width 13 height 13
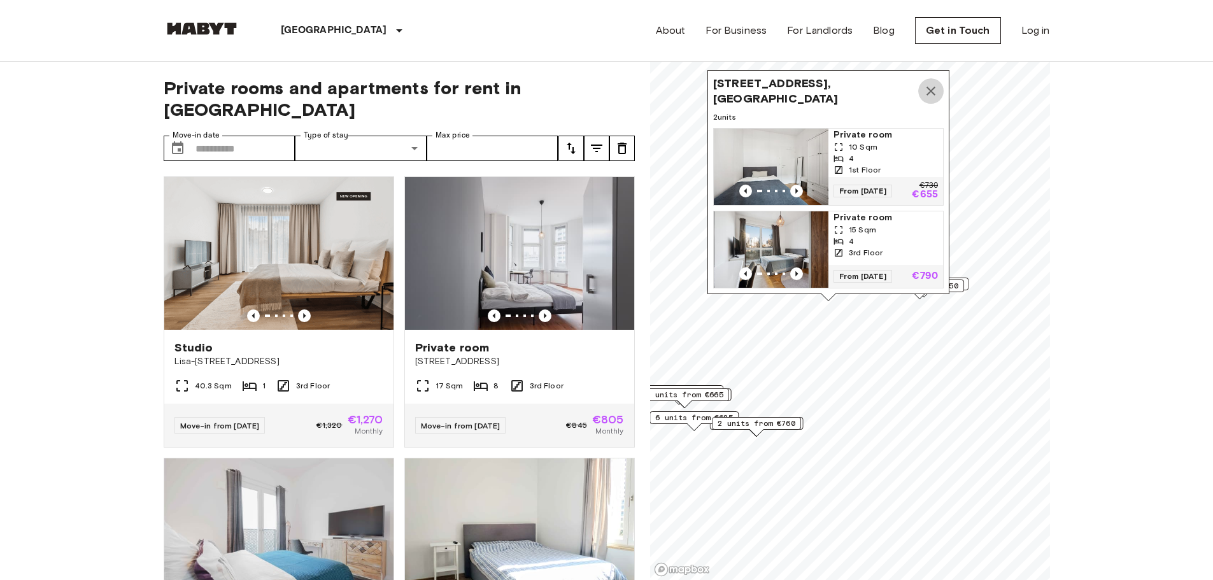
click at [936, 83] on icon "Map marker" at bounding box center [930, 90] width 15 height 15
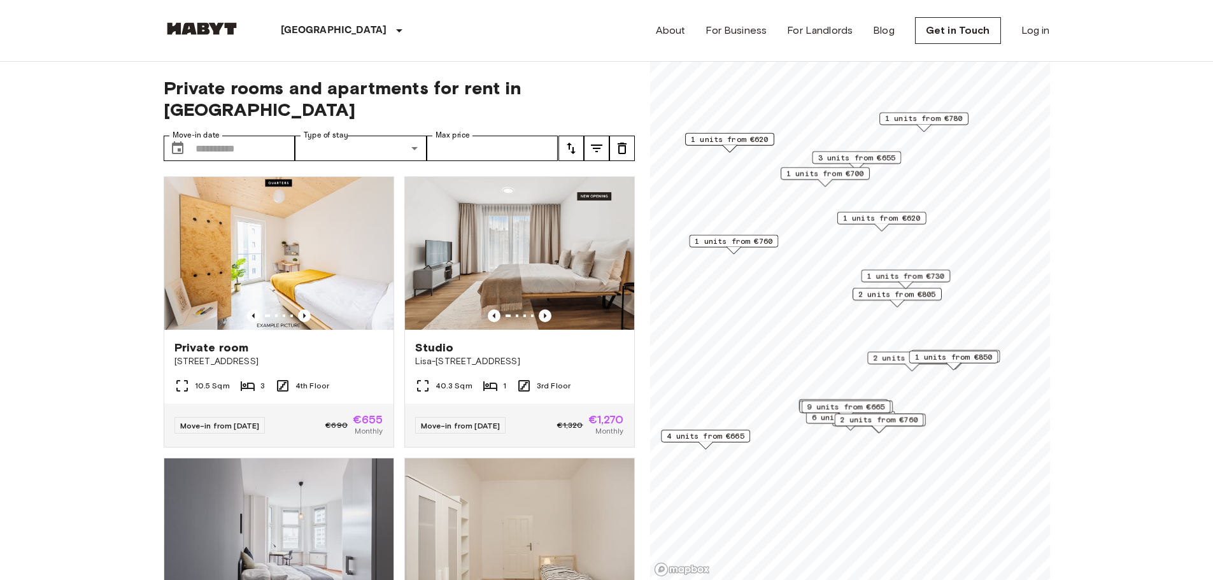
scroll to position [64, 0]
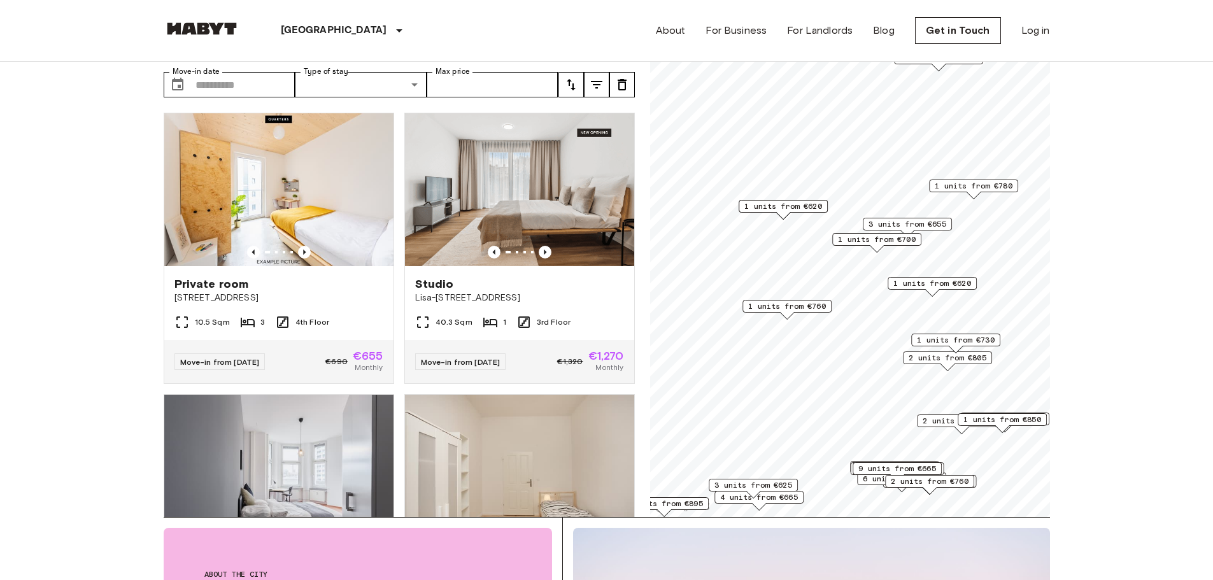
click at [790, 211] on span "1 units from €620" at bounding box center [783, 206] width 78 height 11
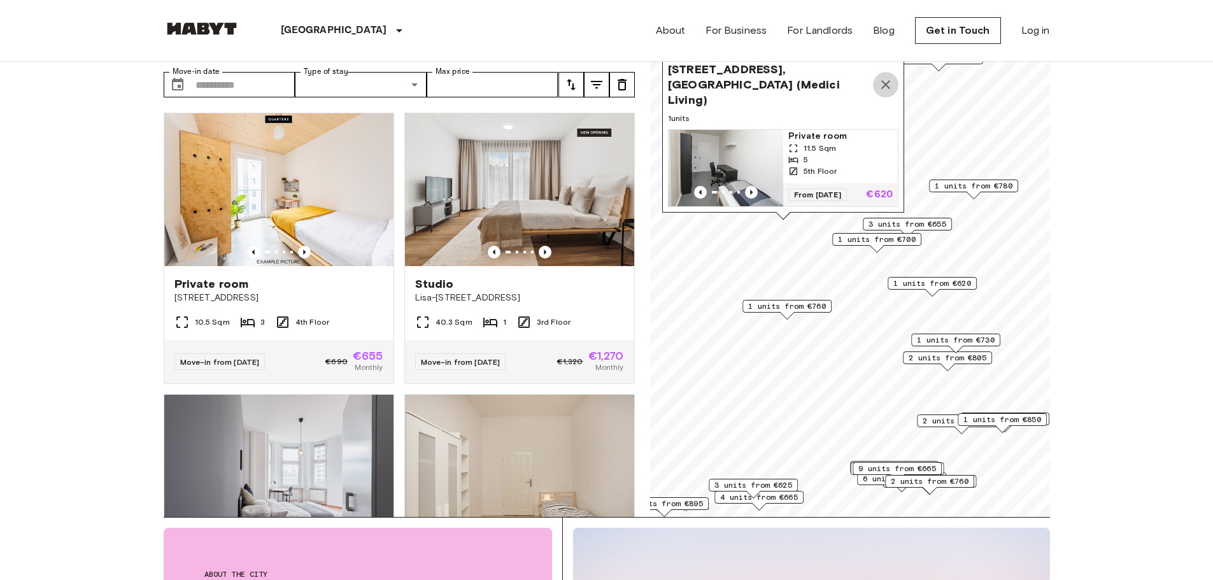
click at [892, 77] on icon "Map marker" at bounding box center [885, 84] width 15 height 15
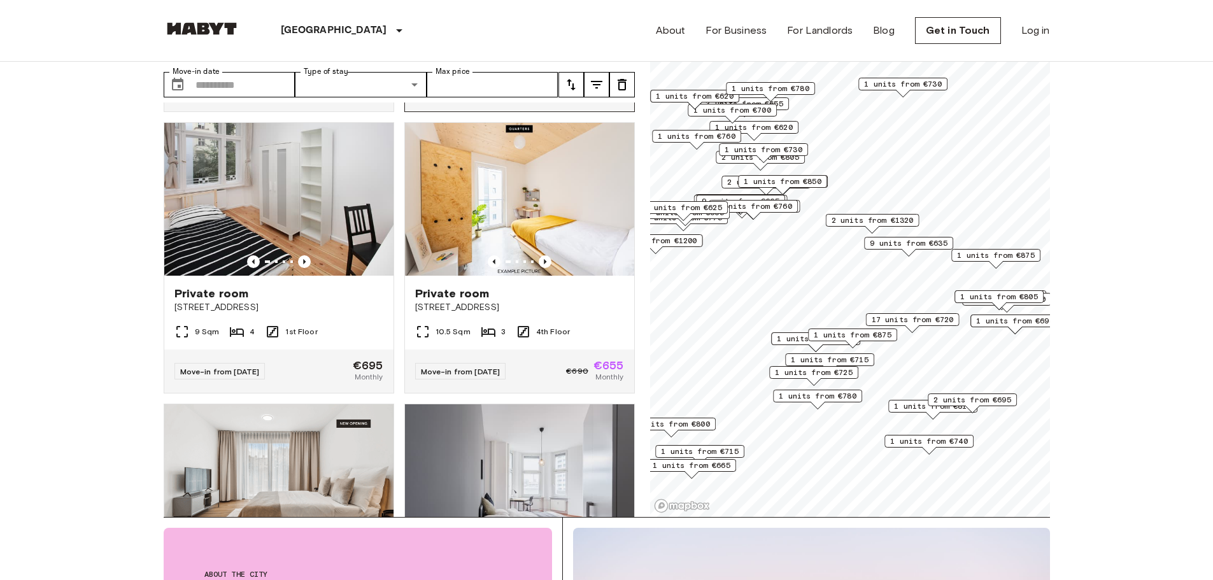
scroll to position [318, 0]
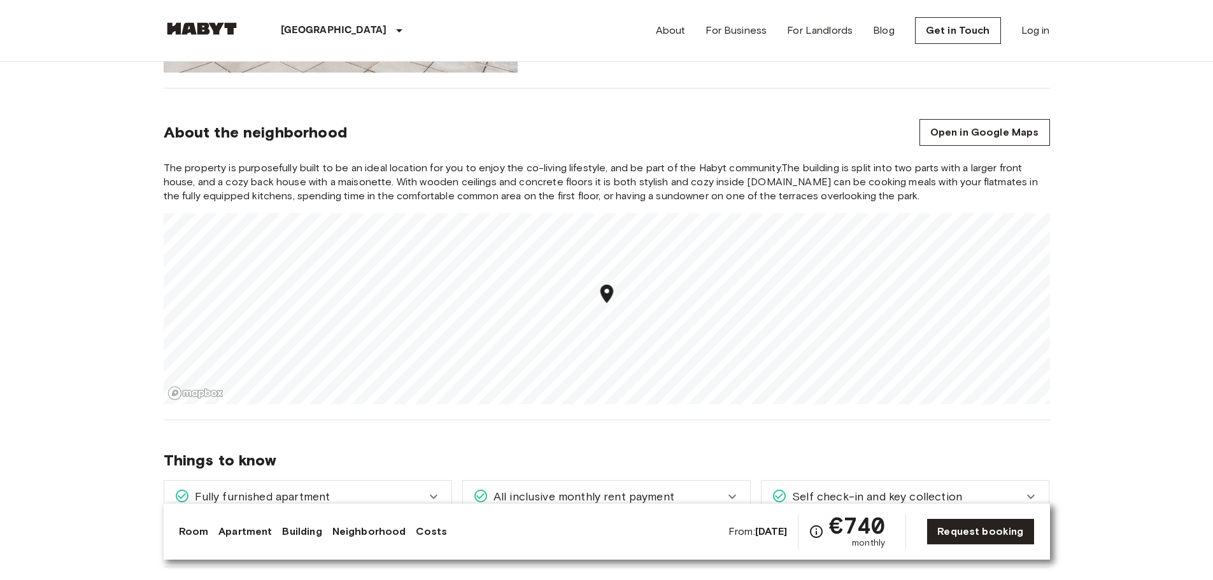
scroll to position [892, 0]
